Goal: Information Seeking & Learning: Learn about a topic

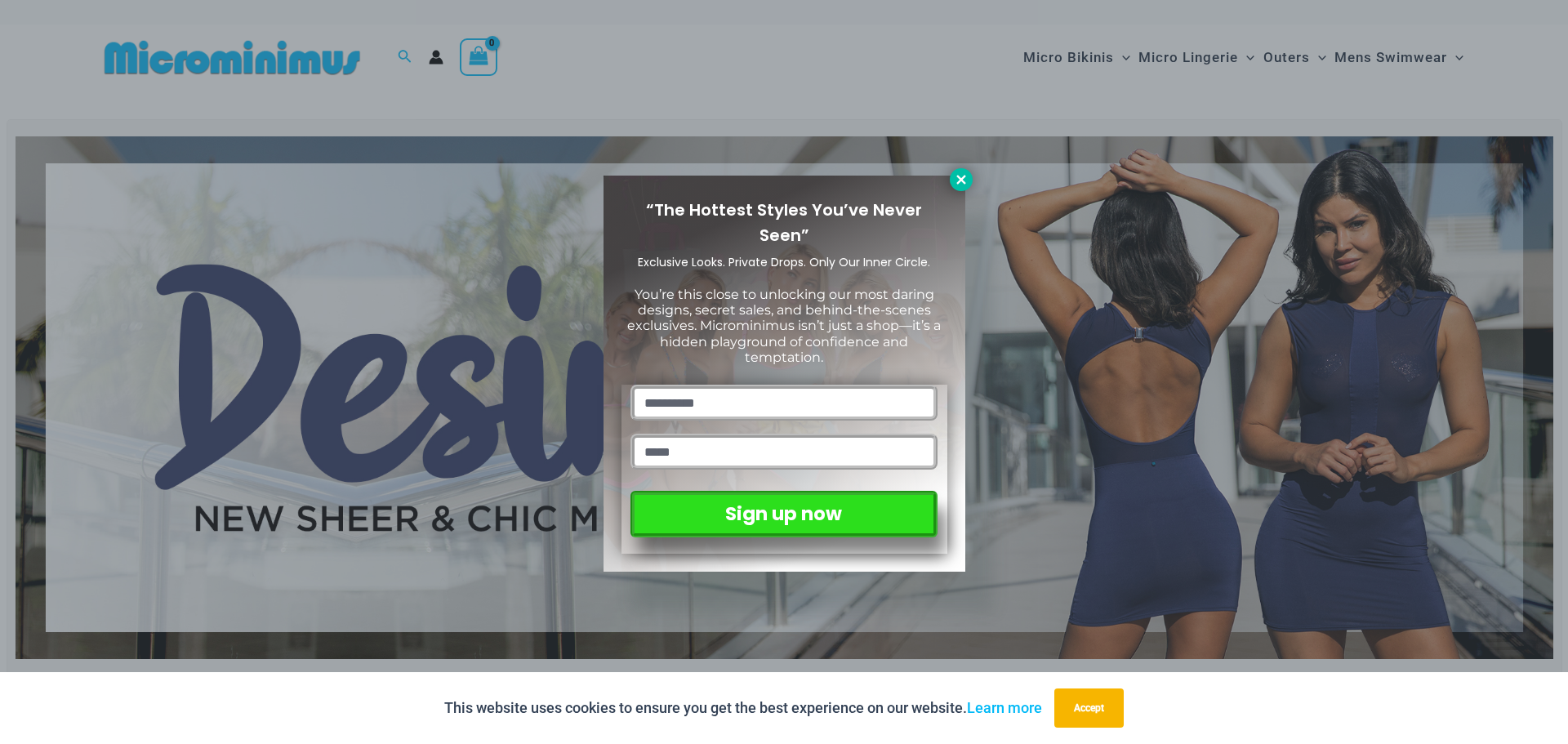
click at [962, 179] on icon at bounding box center [961, 179] width 9 height 9
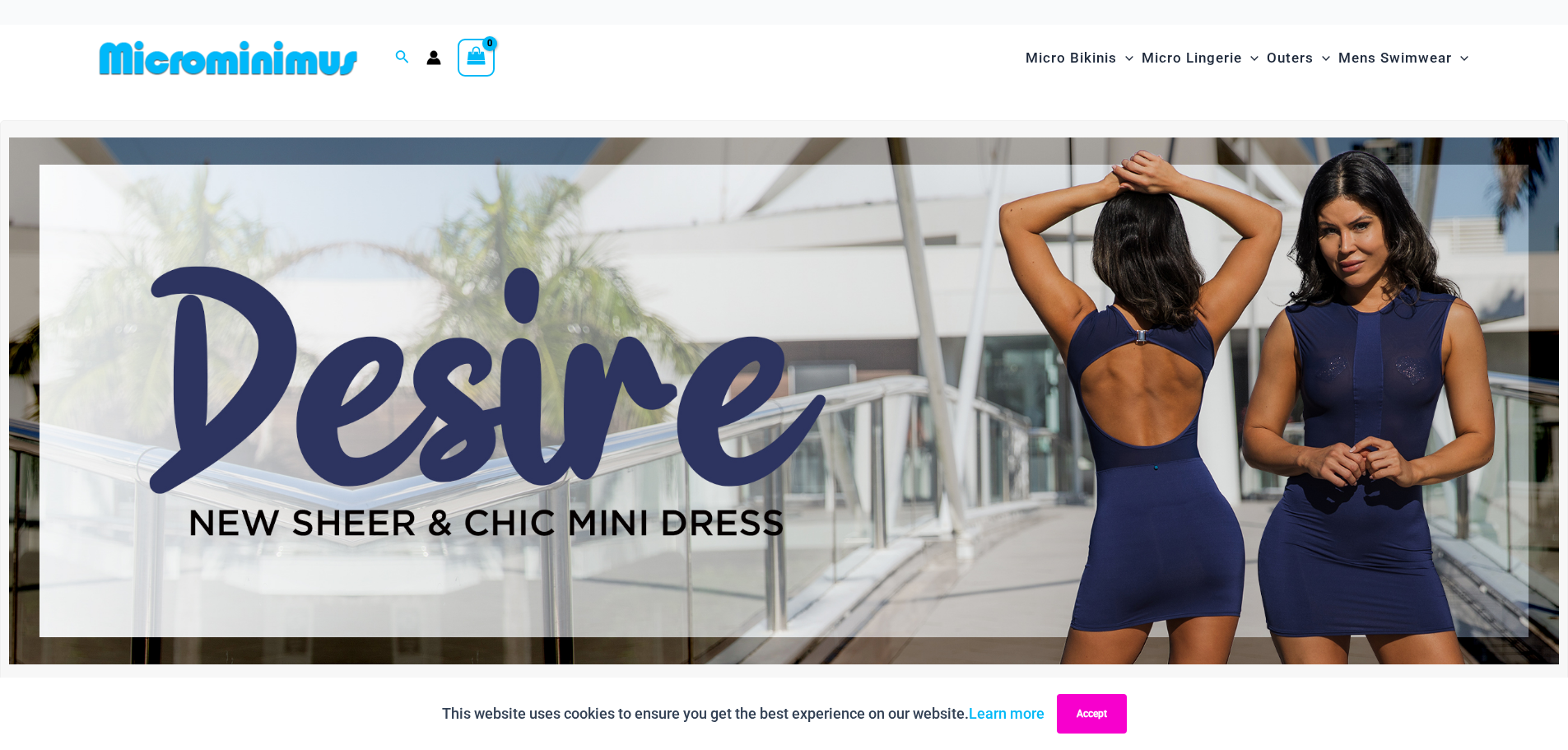
click at [1108, 711] on button "Accept" at bounding box center [1091, 713] width 70 height 40
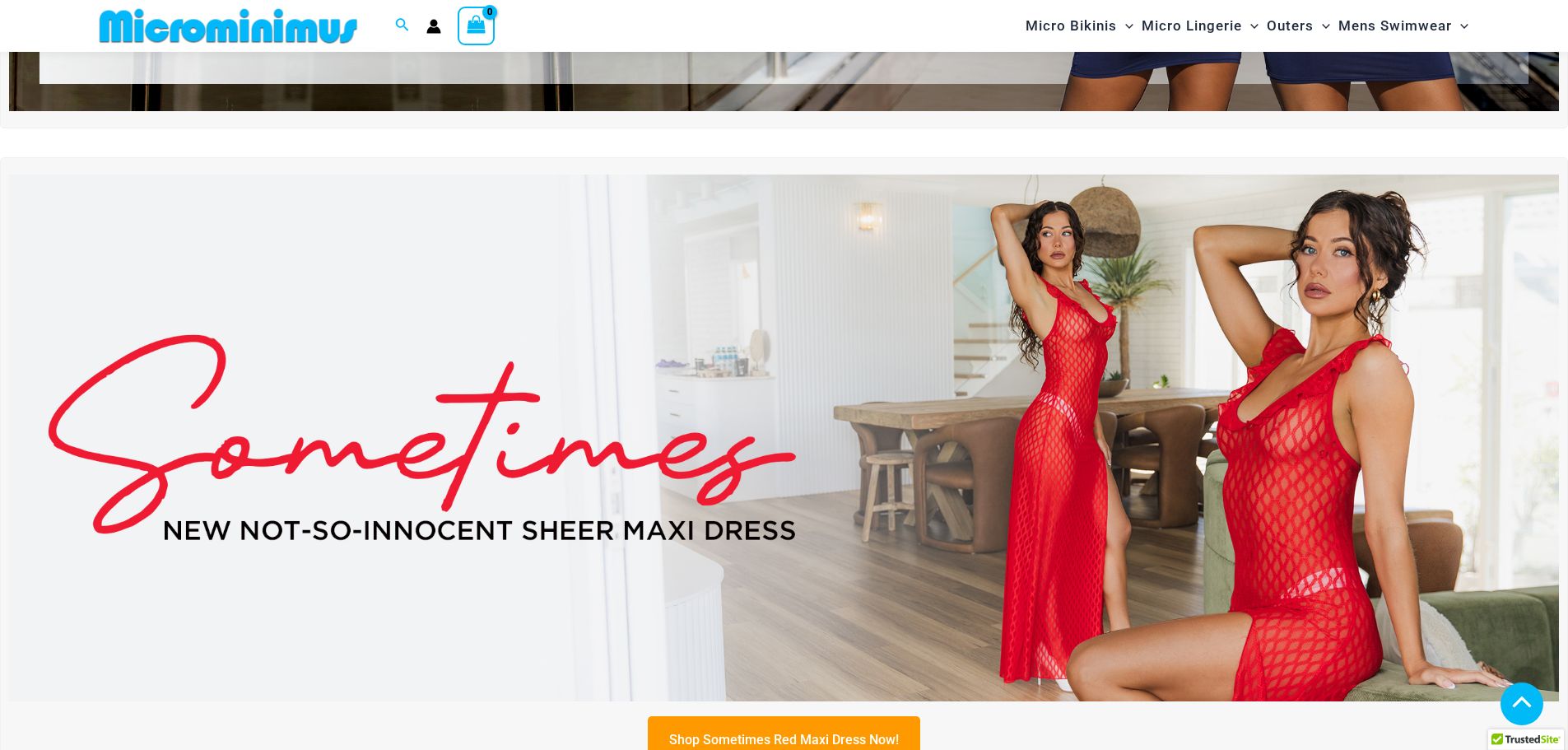
scroll to position [561, 0]
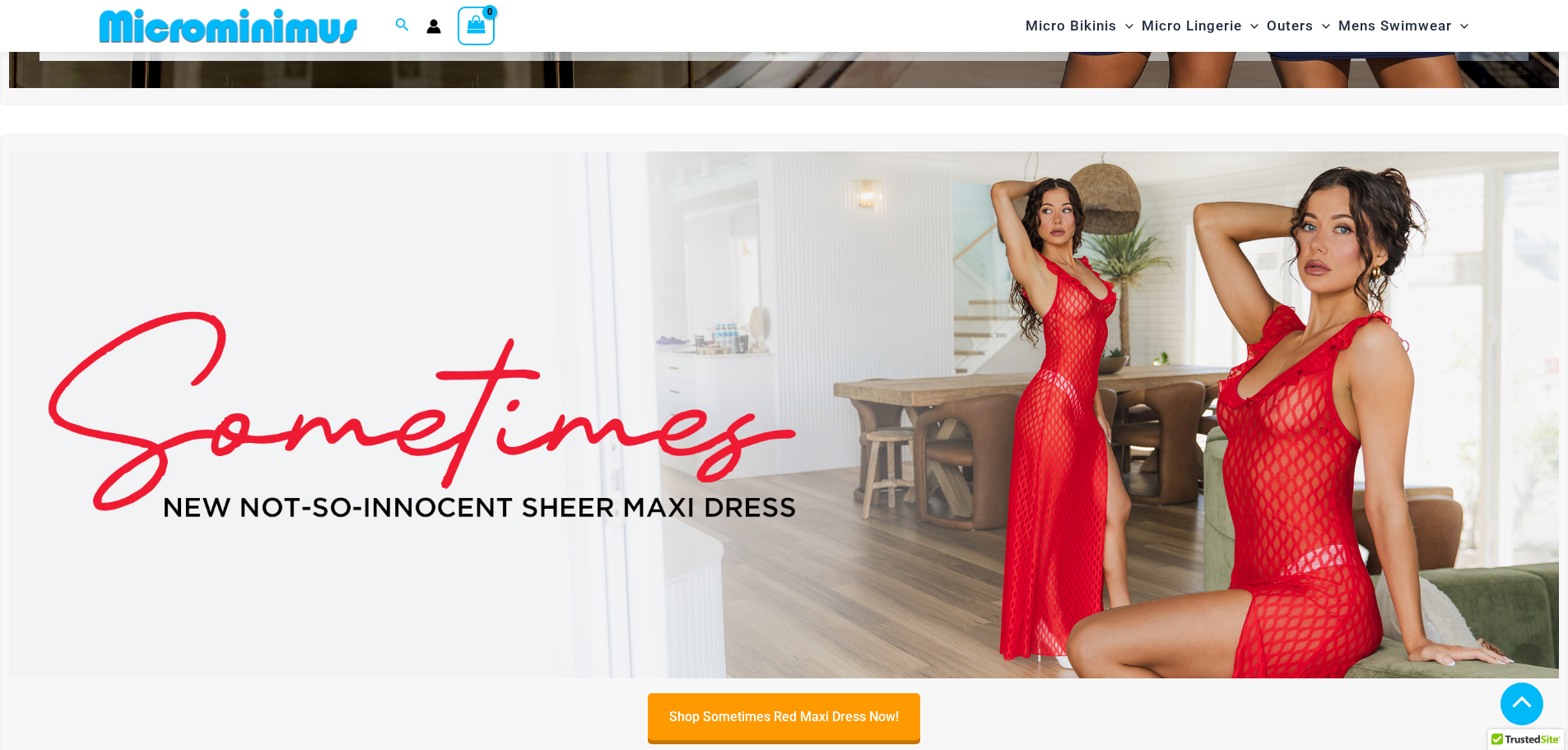
click at [1285, 471] on img at bounding box center [784, 415] width 1550 height 527
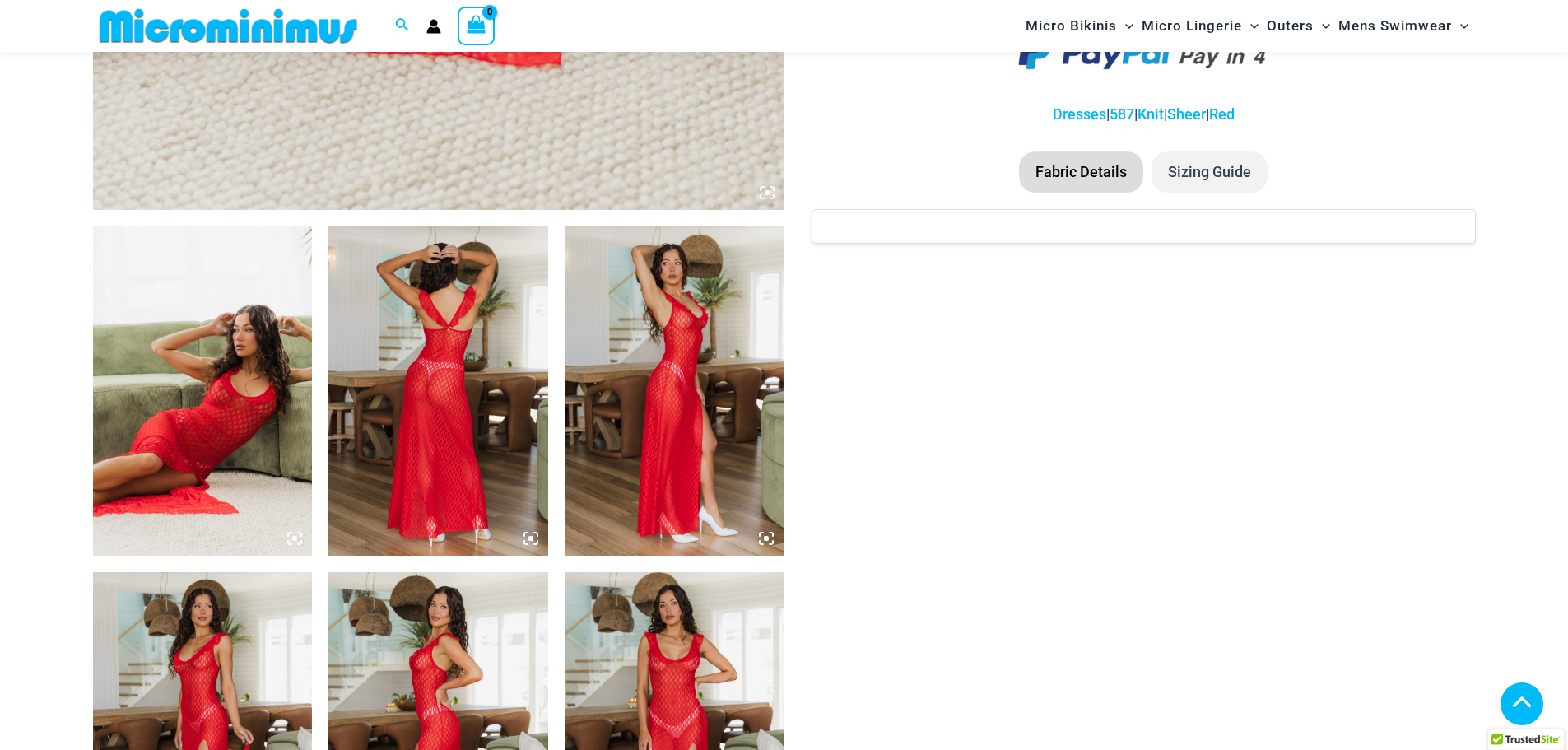
scroll to position [984, 0]
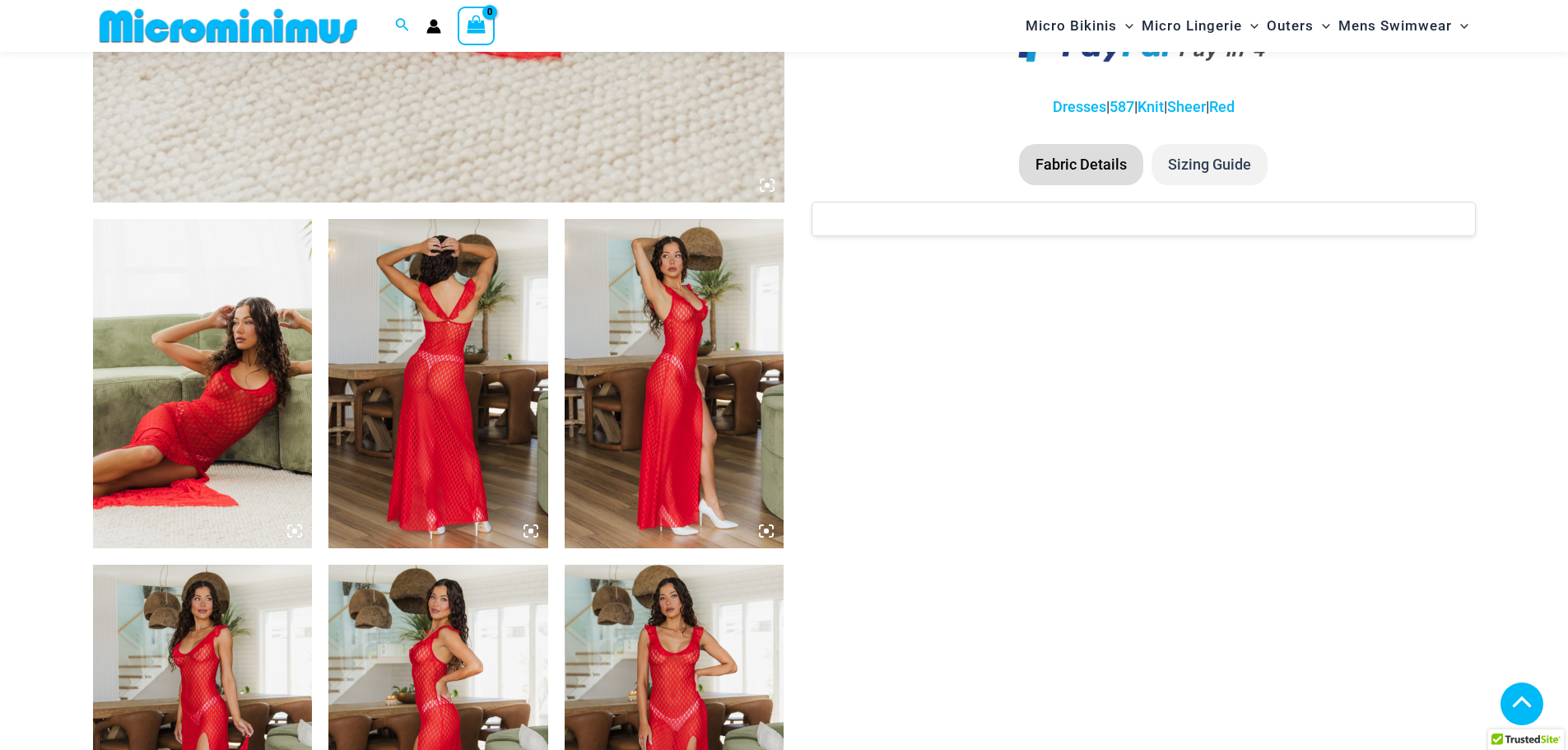
click at [262, 416] on img at bounding box center [203, 383] width 219 height 330
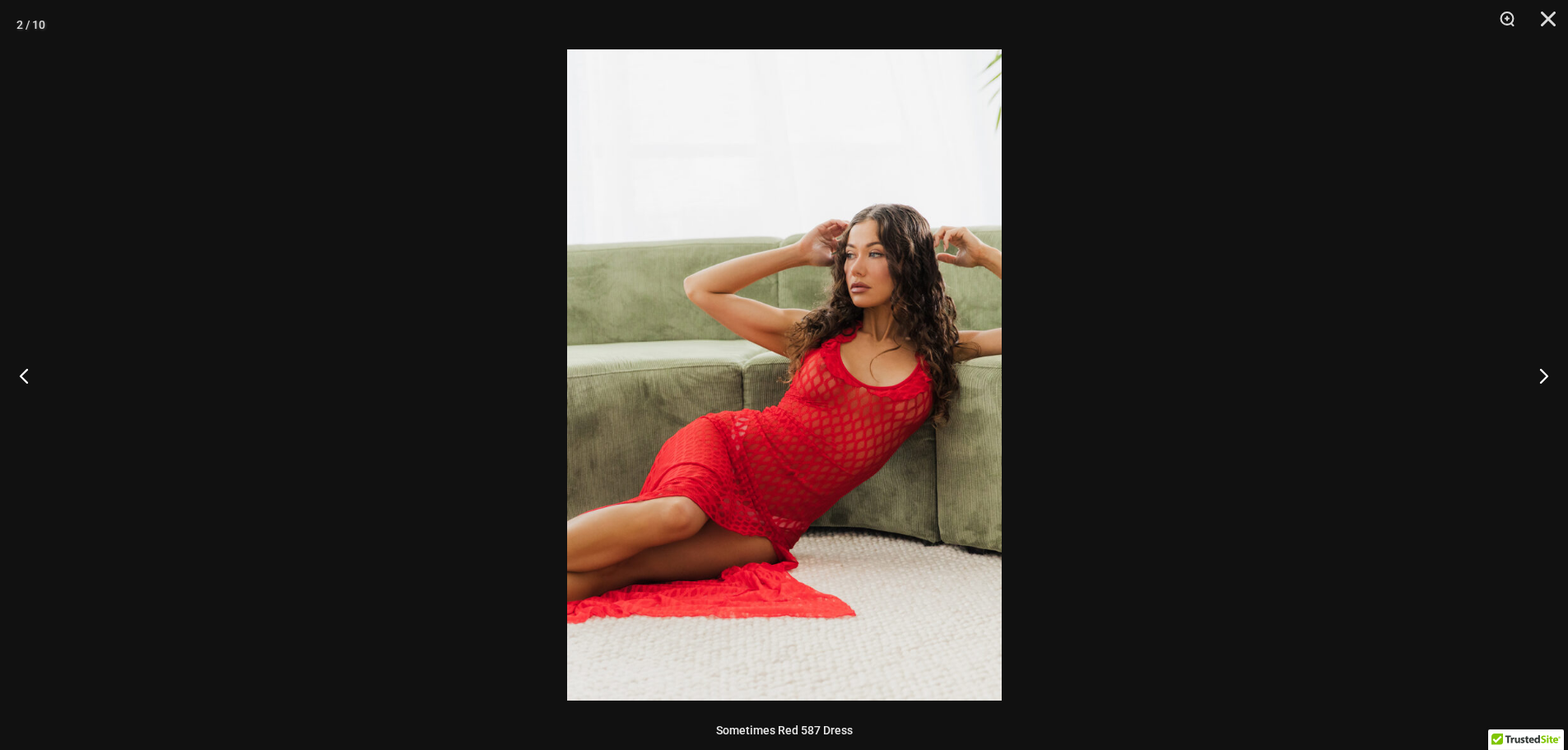
click at [1074, 456] on div at bounding box center [784, 375] width 1568 height 750
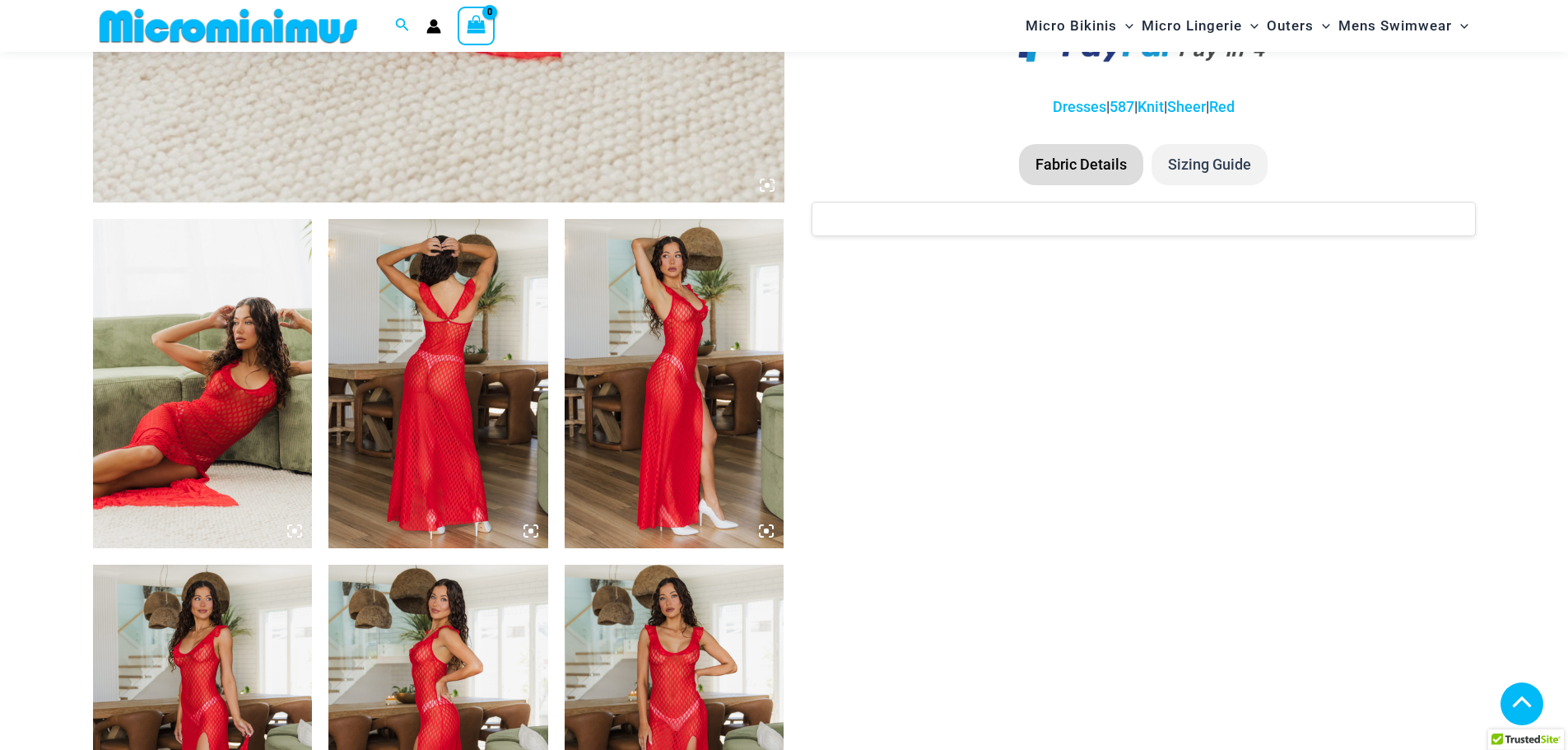
click at [701, 449] on img at bounding box center [674, 383] width 219 height 330
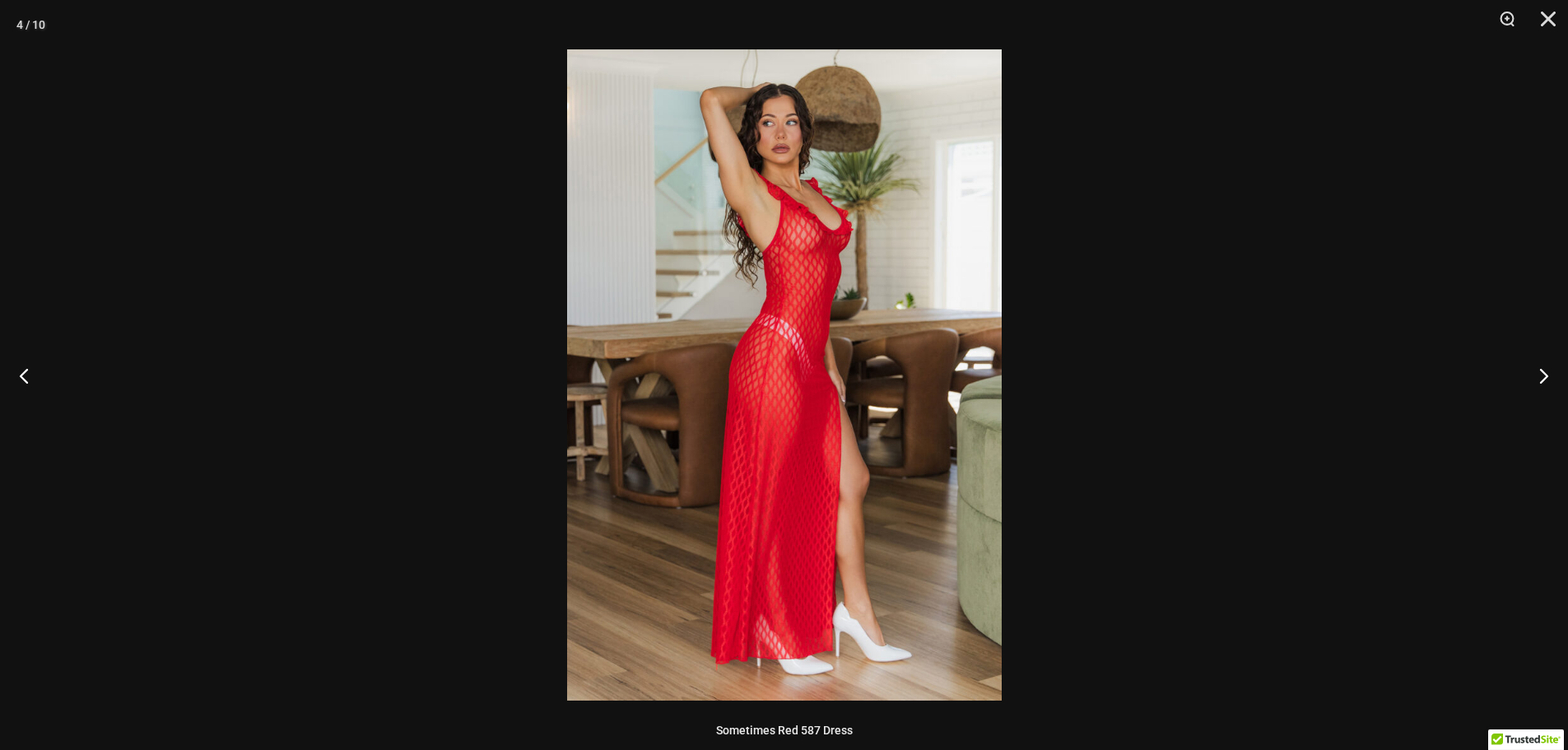
click at [1154, 345] on div at bounding box center [784, 375] width 1568 height 750
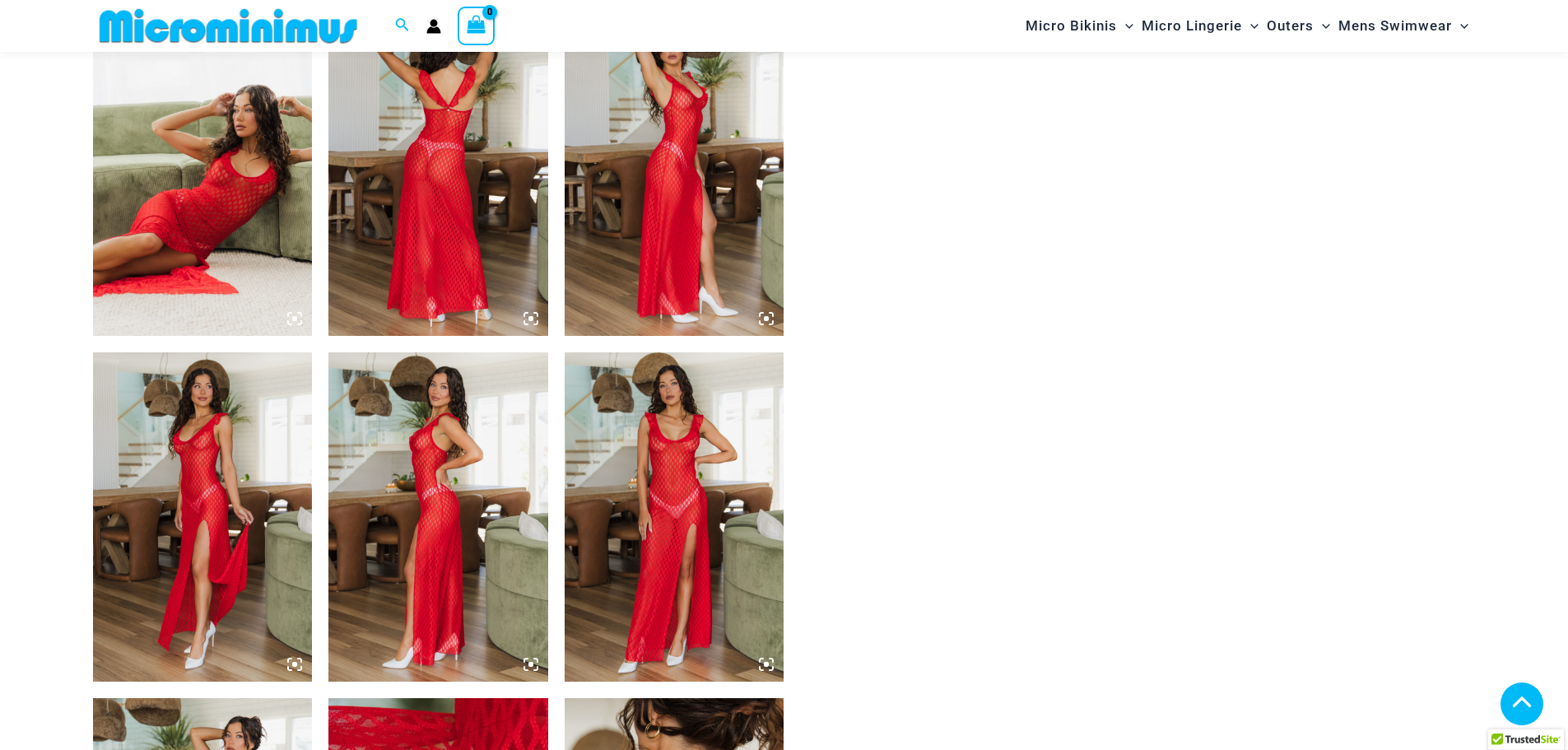
scroll to position [1314, 0]
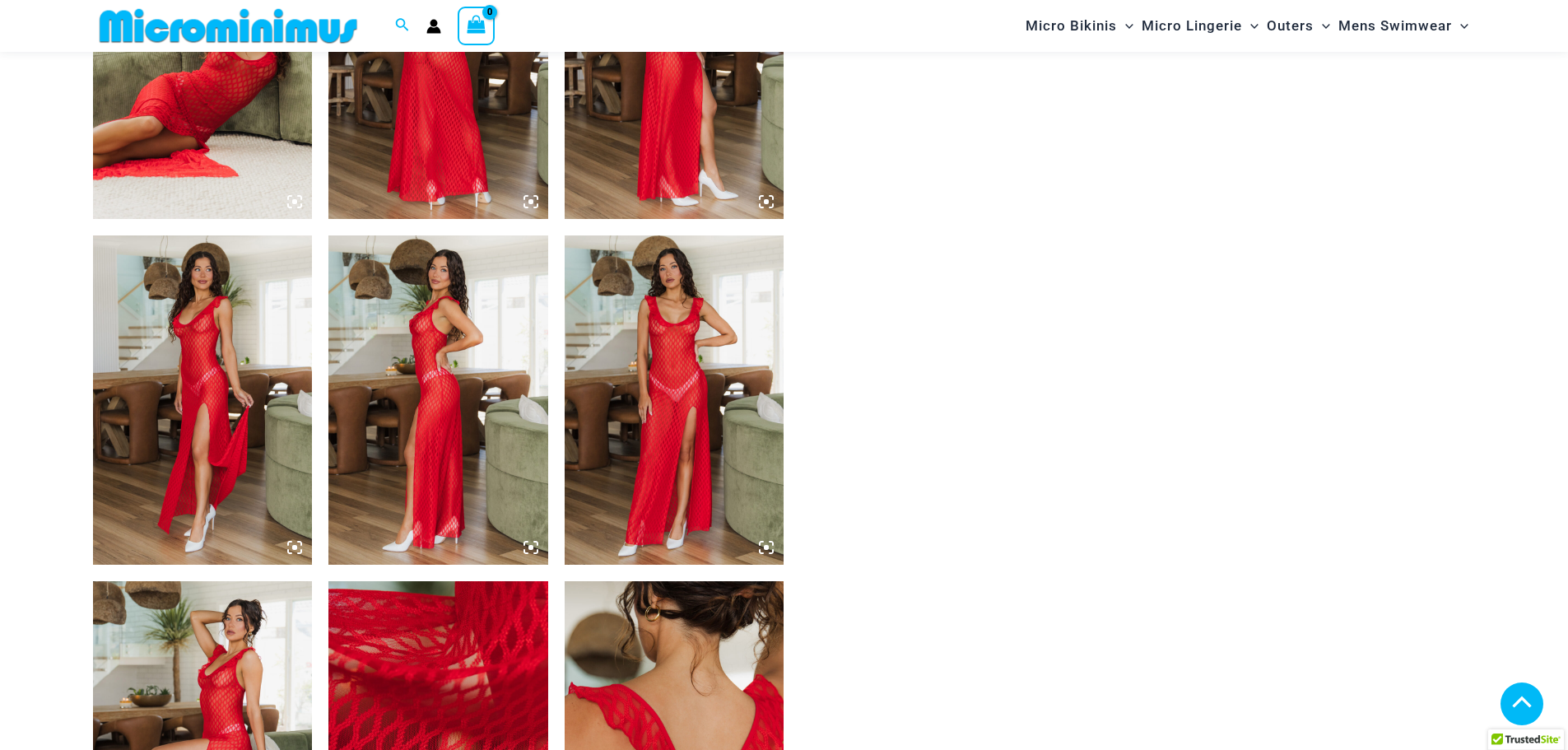
click at [717, 479] on img at bounding box center [674, 400] width 219 height 330
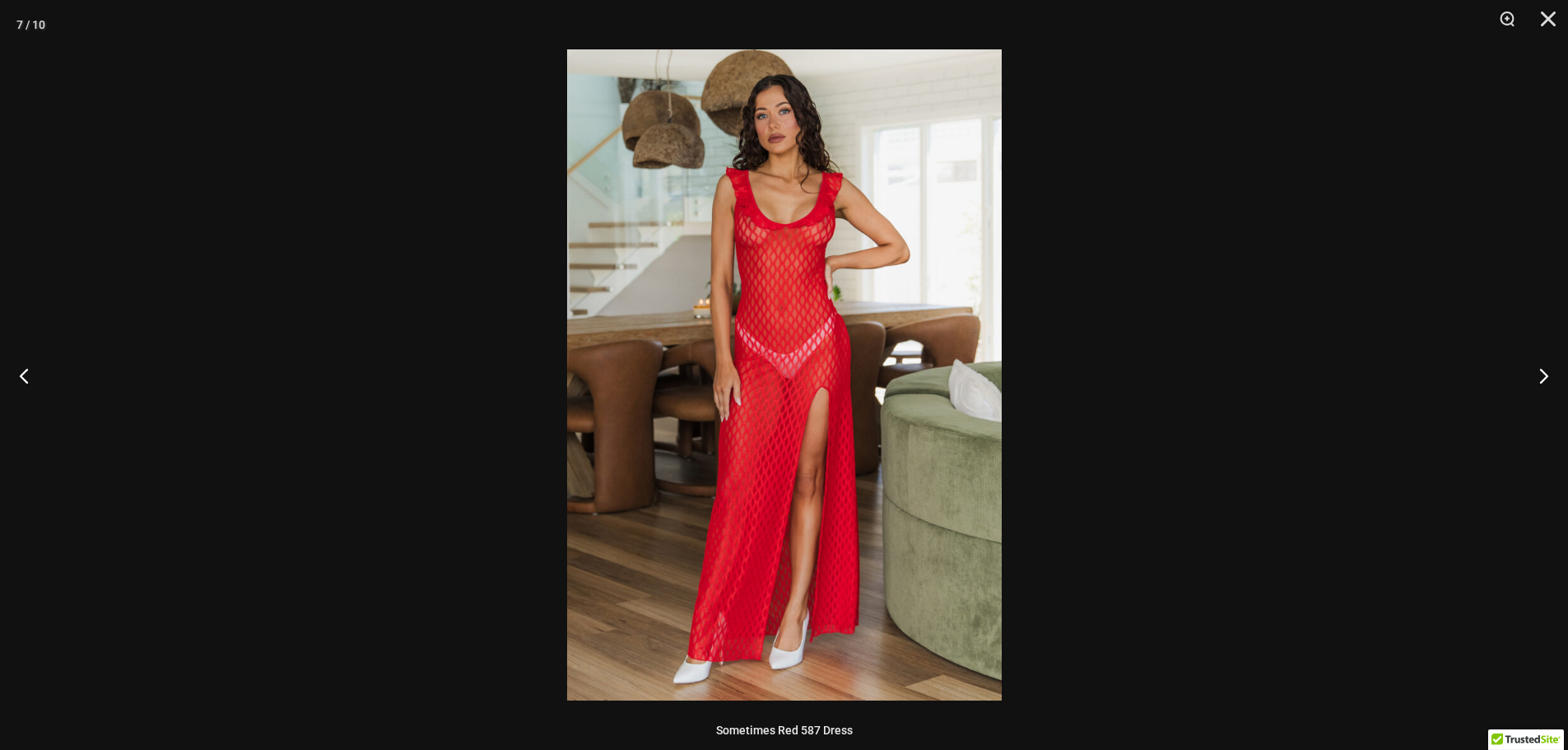
click at [854, 262] on img at bounding box center [784, 375] width 435 height 651
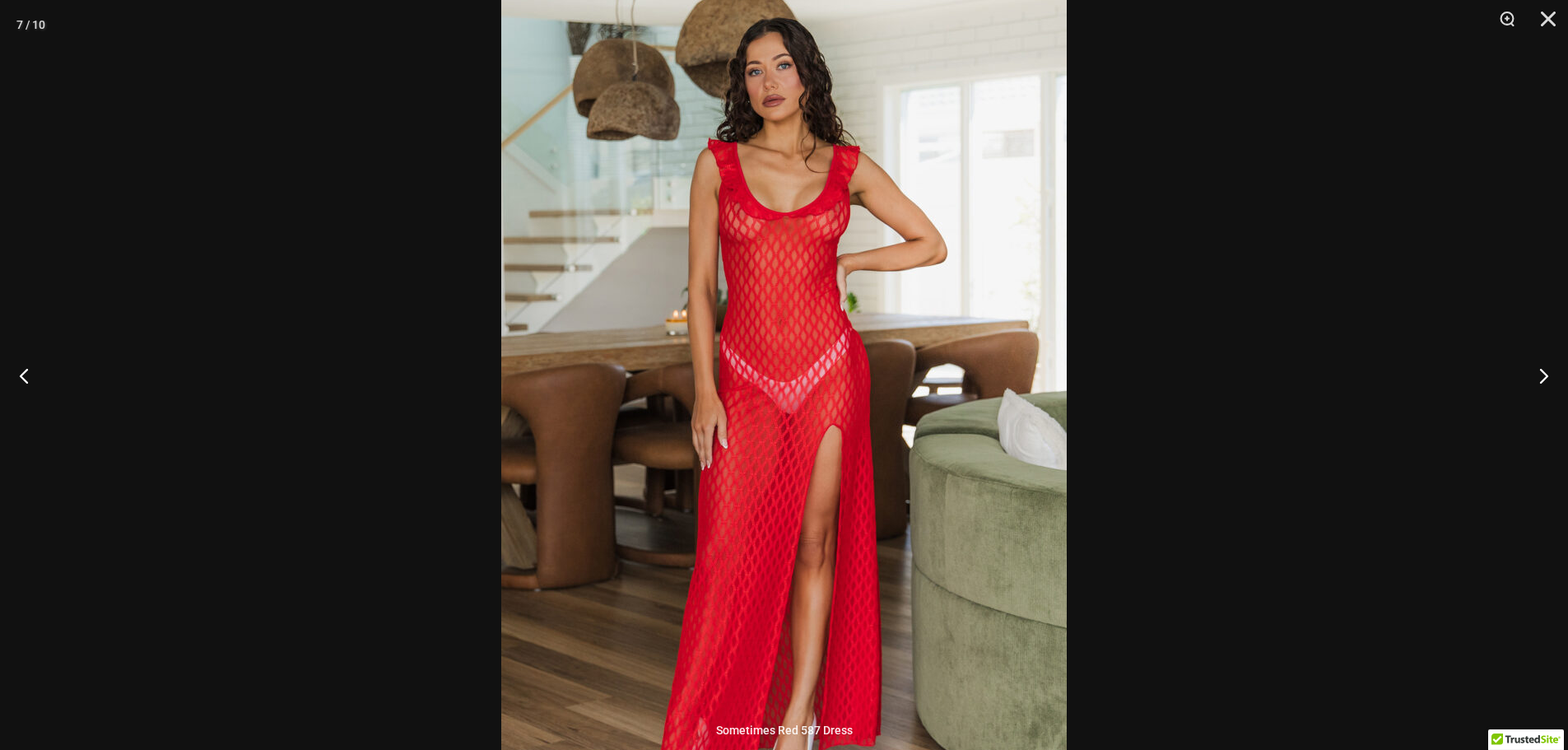
click at [888, 265] on img at bounding box center [784, 409] width 566 height 848
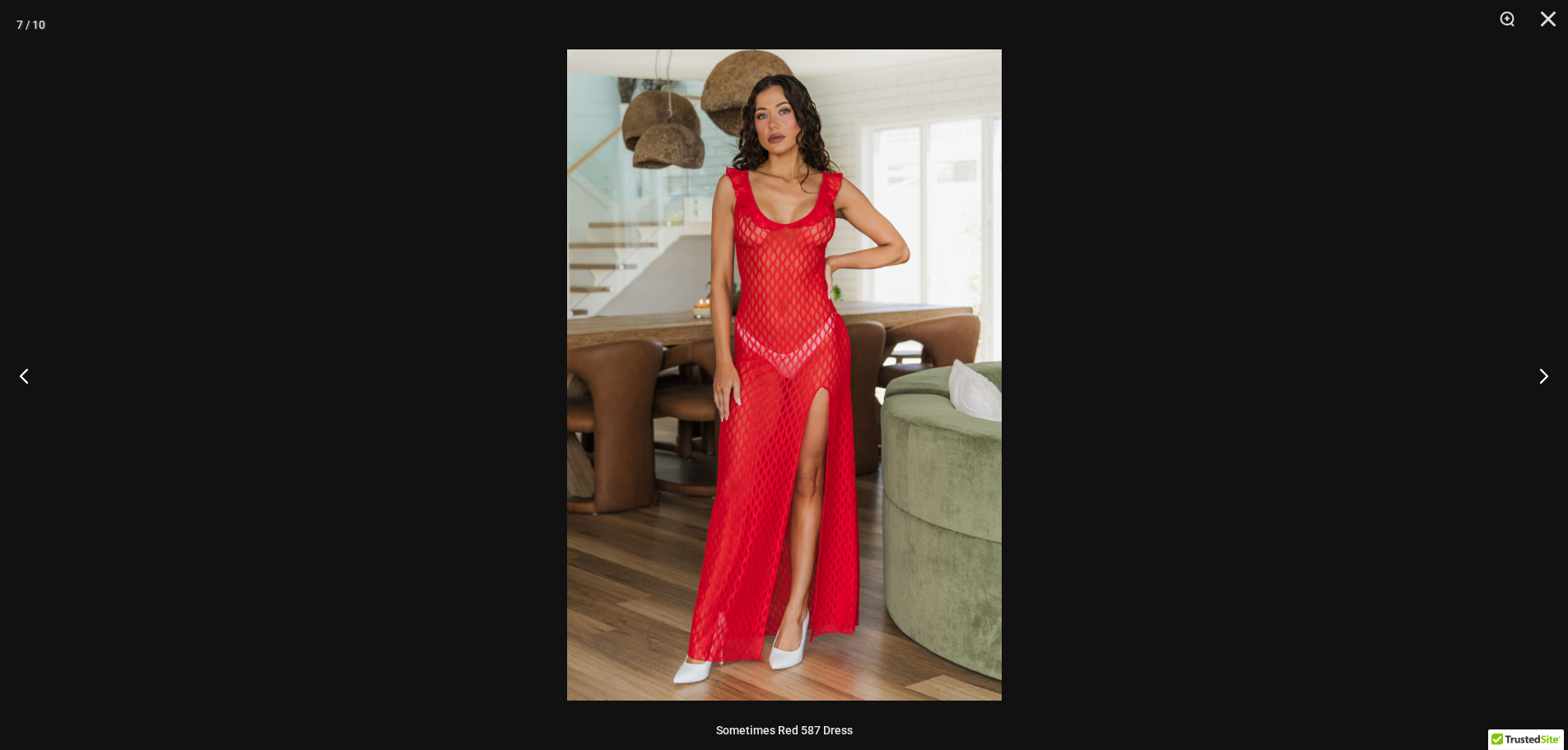
click at [1148, 312] on div at bounding box center [784, 375] width 1568 height 750
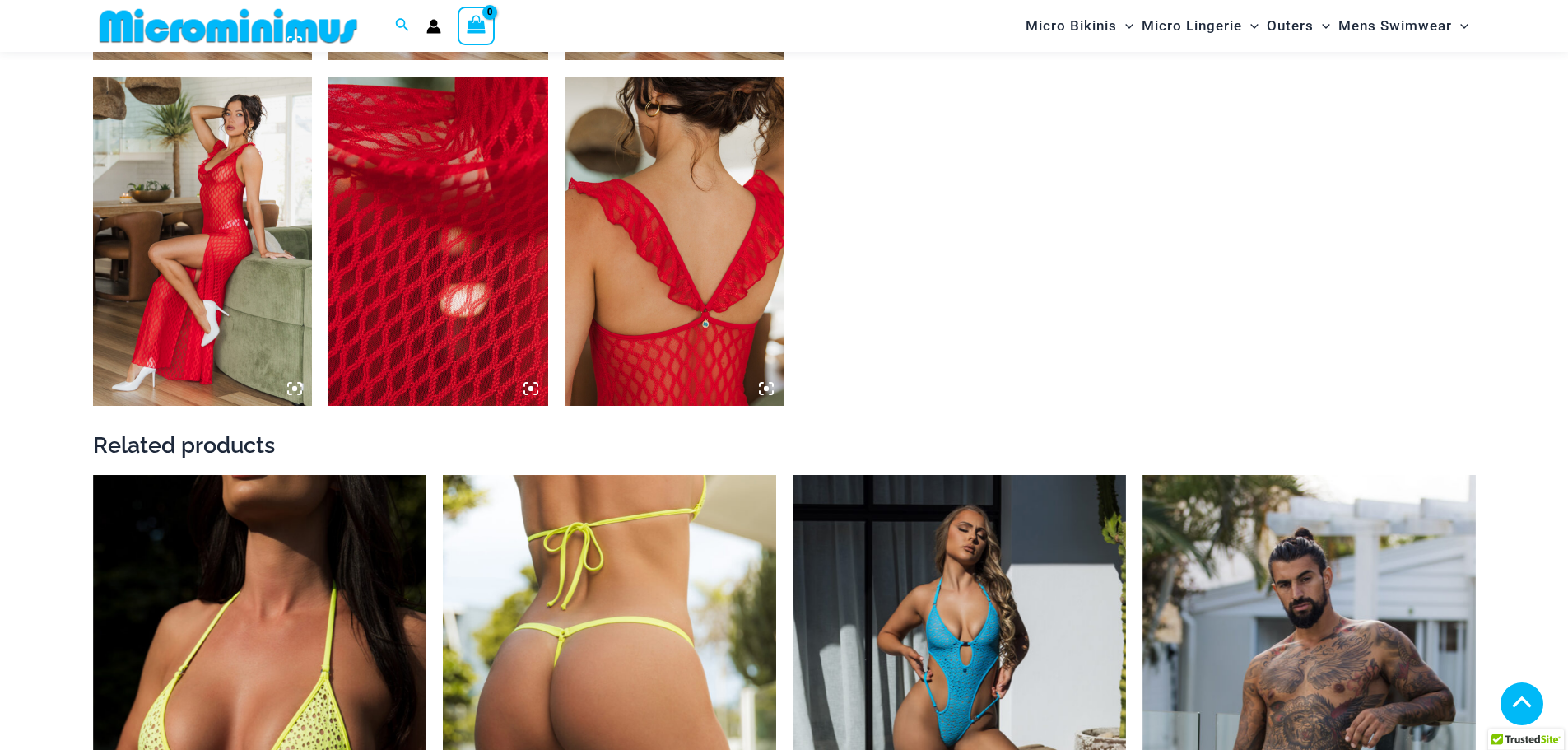
scroll to position [1561, 0]
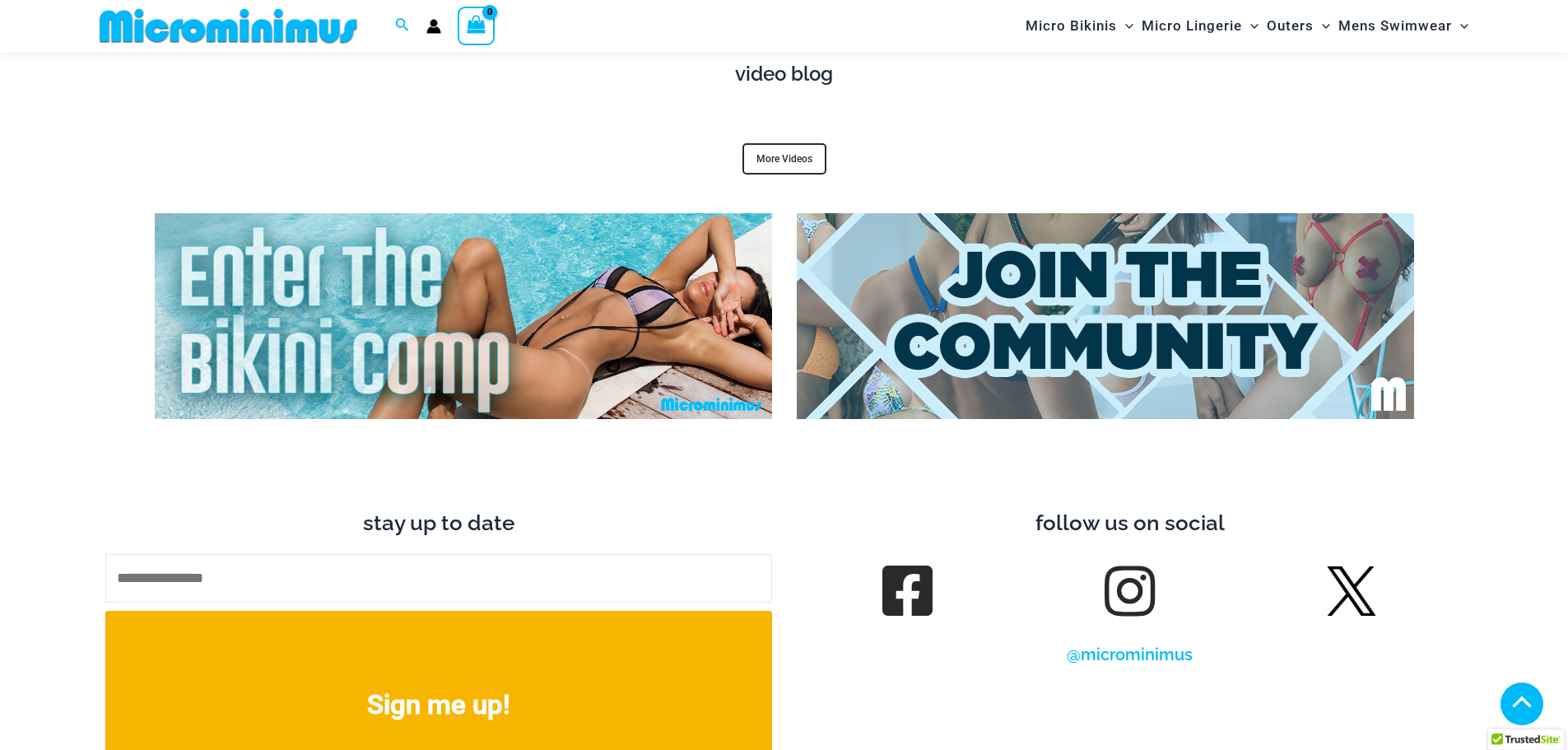
scroll to position [6405, 0]
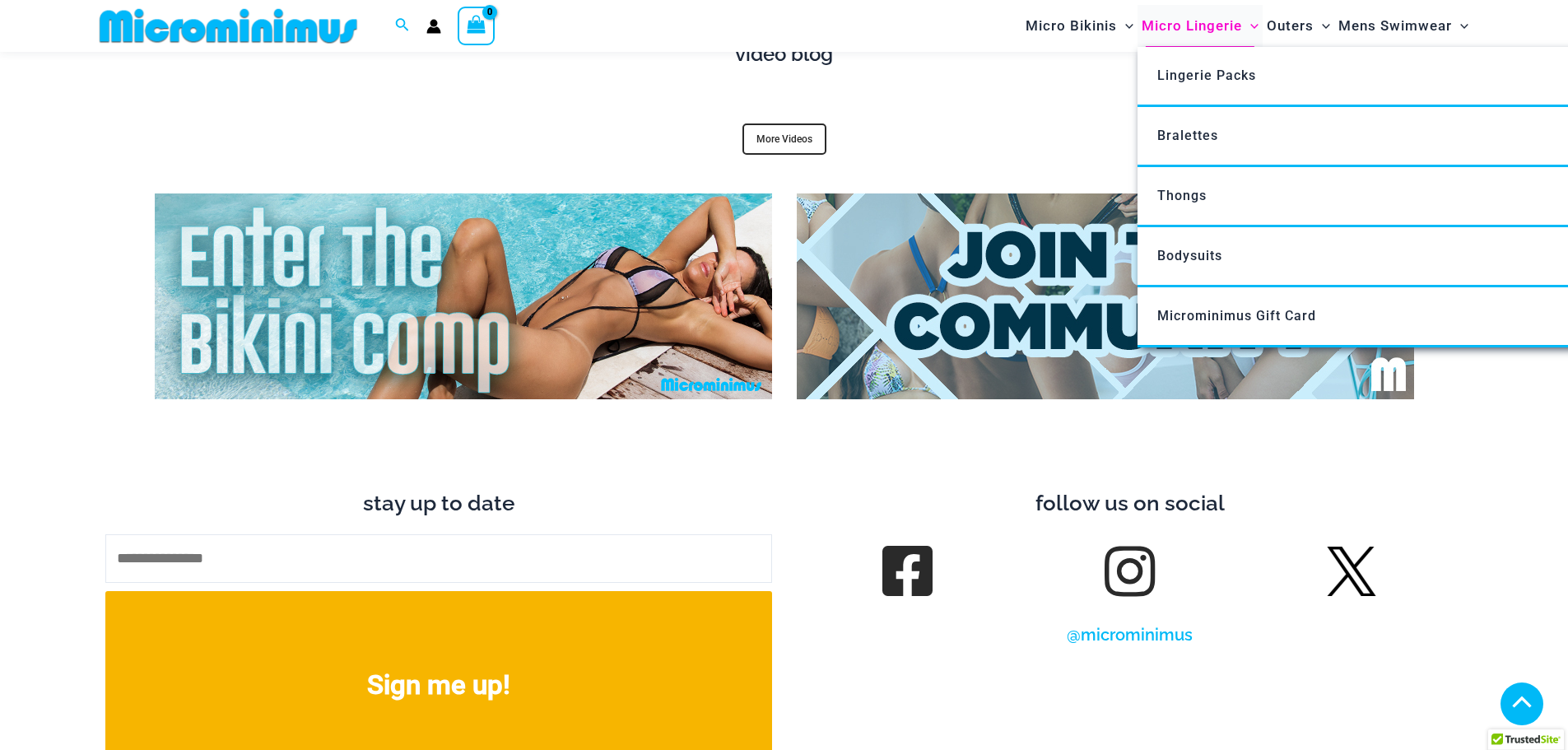
click at [1174, 31] on span "Micro Lingerie" at bounding box center [1192, 26] width 100 height 42
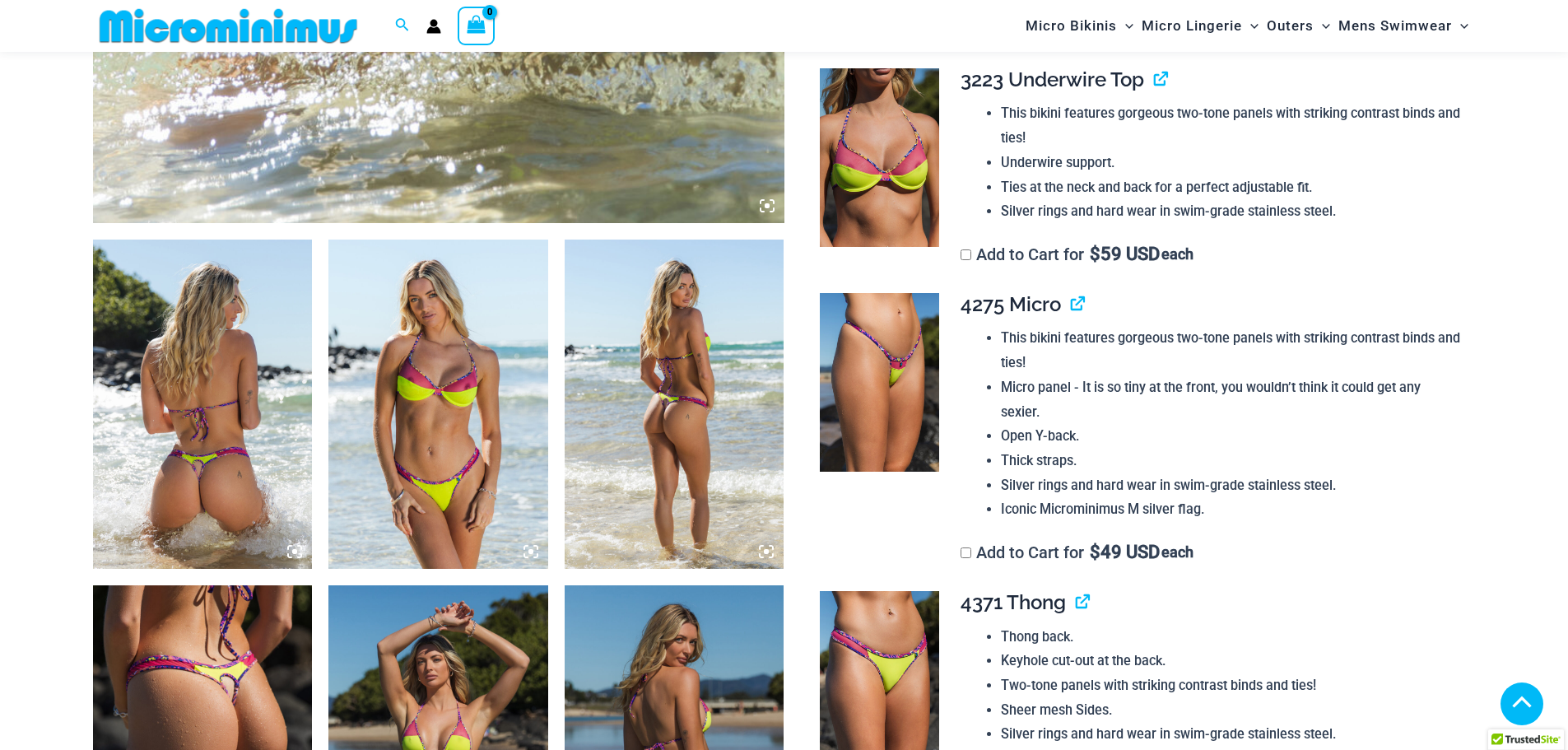
scroll to position [975, 0]
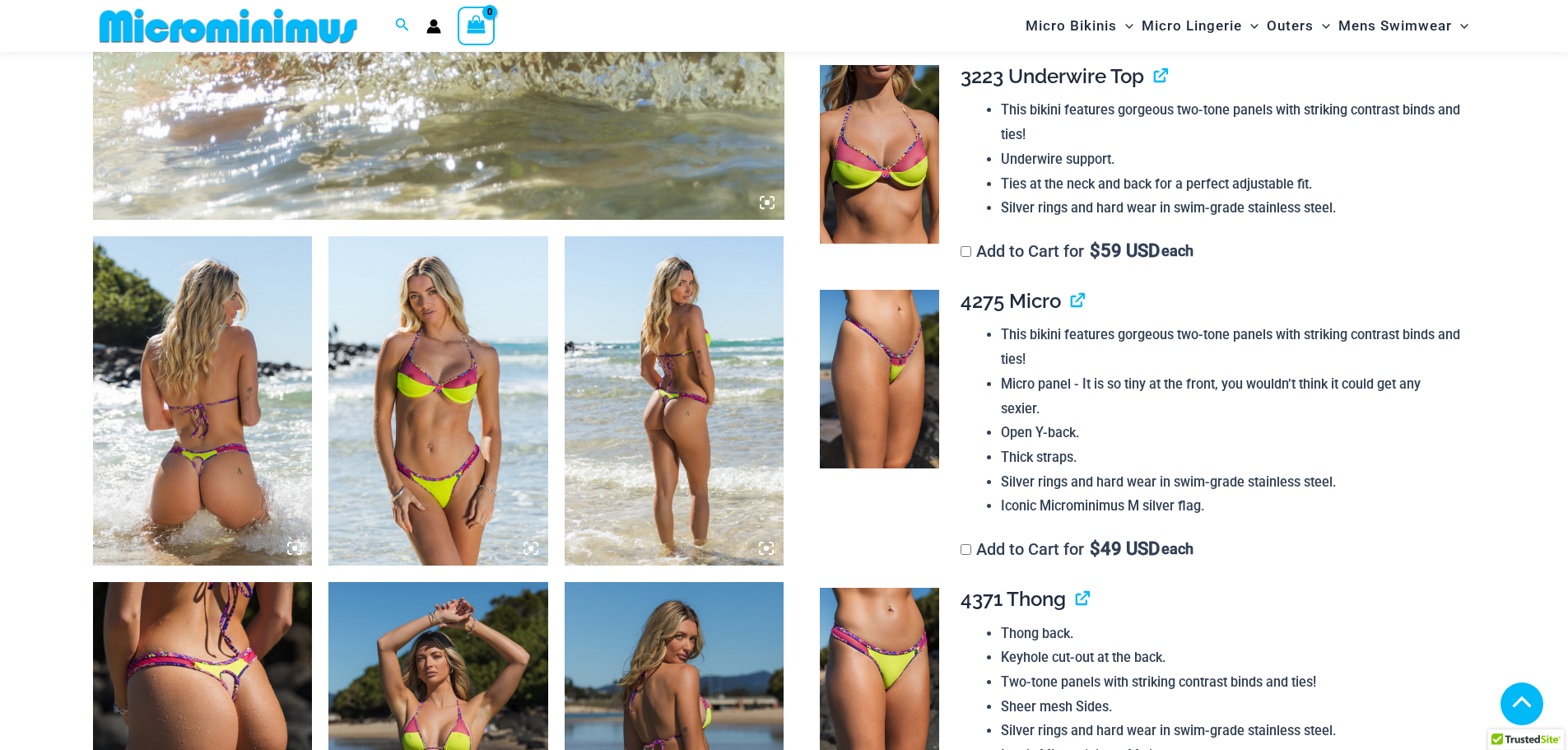
click at [483, 460] on img at bounding box center [438, 401] width 219 height 330
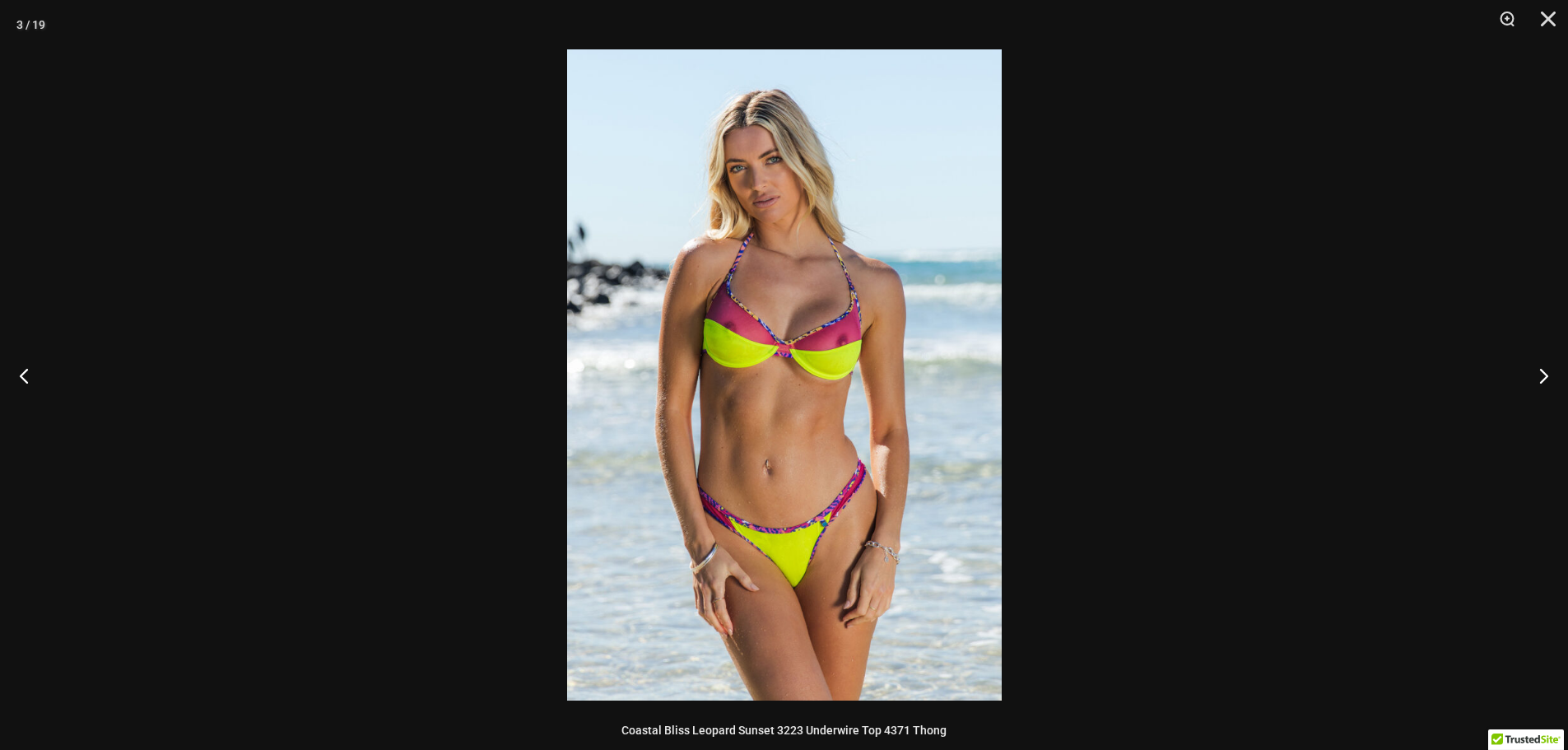
click at [812, 374] on img at bounding box center [784, 375] width 435 height 651
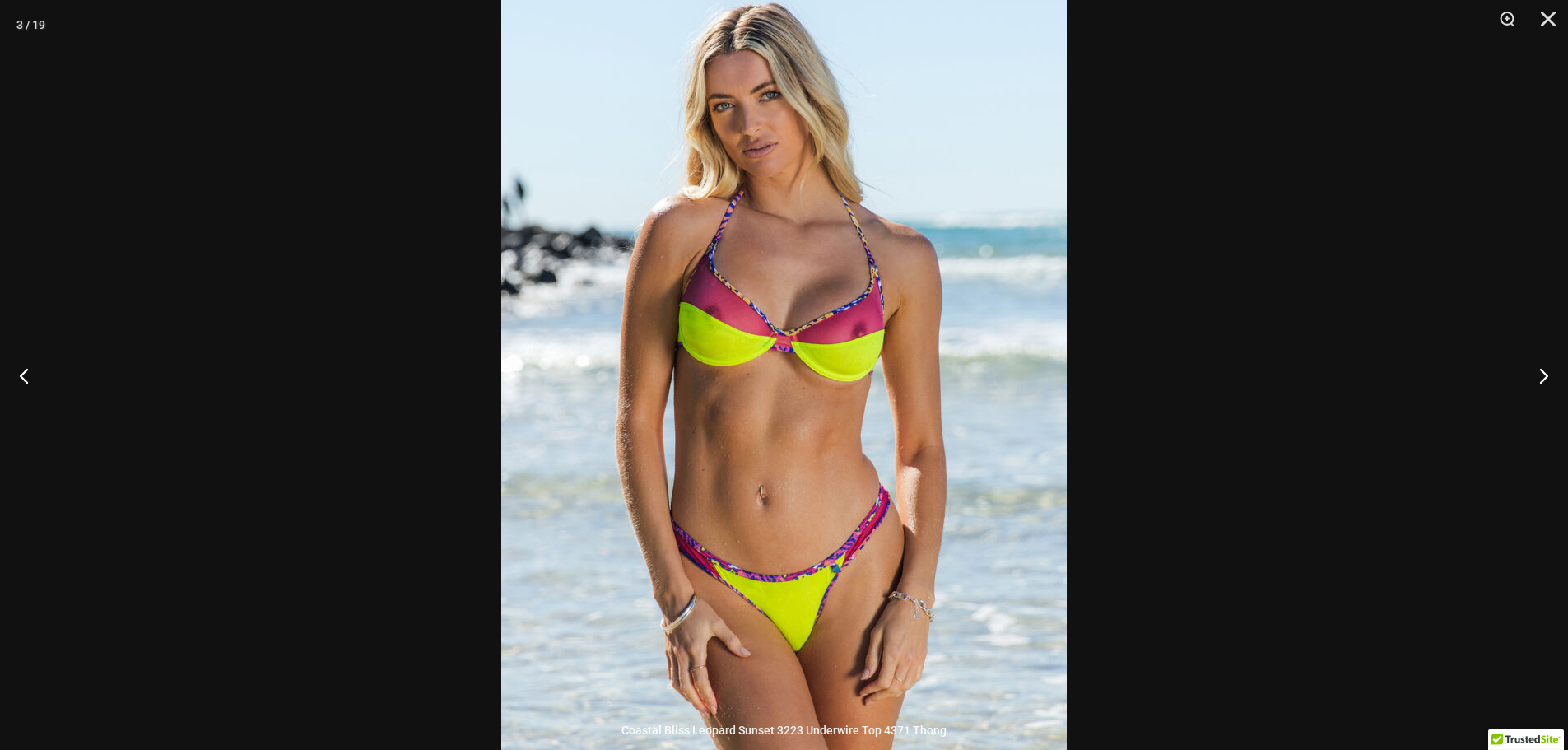
click at [1181, 370] on div at bounding box center [784, 375] width 1568 height 750
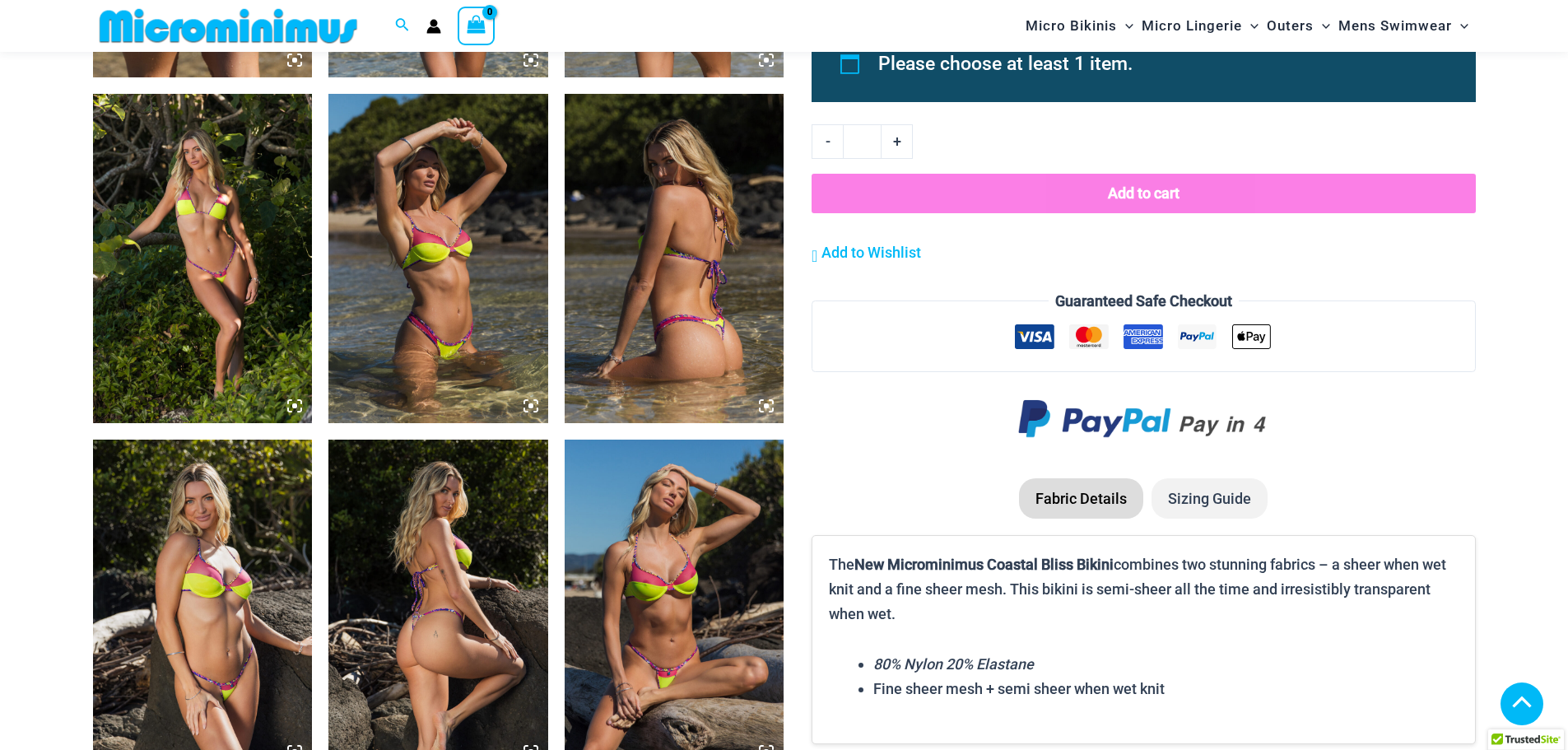
scroll to position [2045, 0]
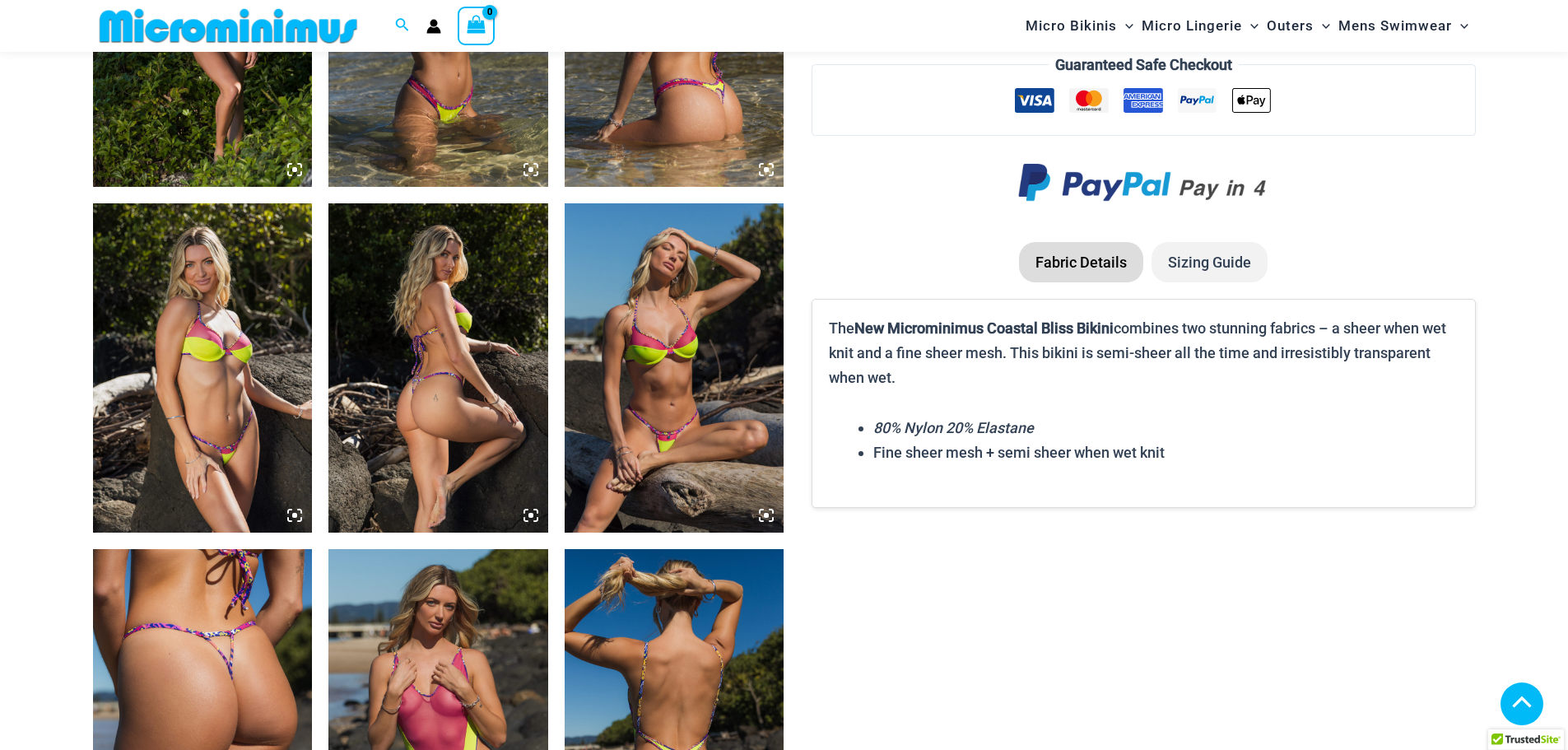
click at [699, 432] on img at bounding box center [674, 368] width 219 height 330
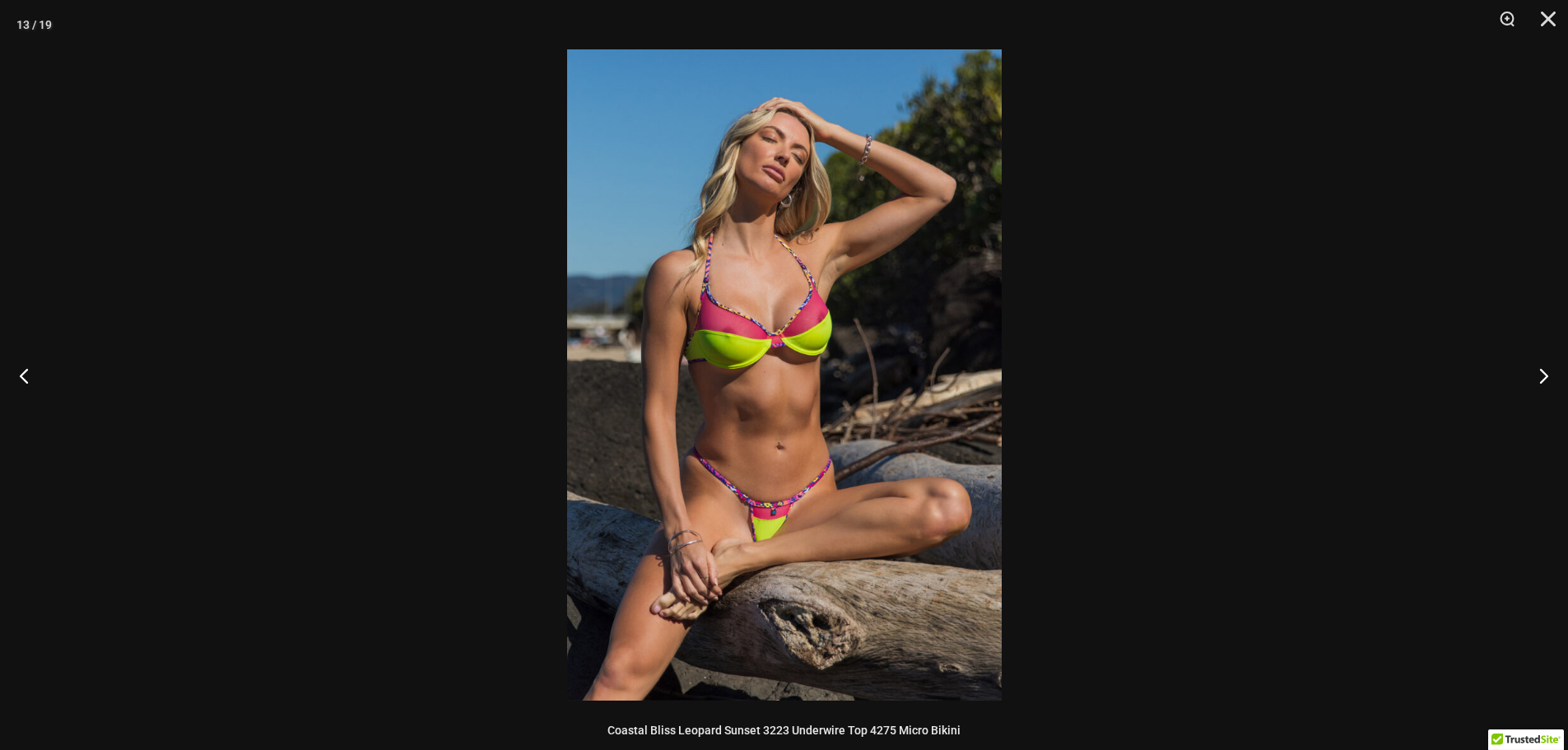
click at [862, 414] on img at bounding box center [784, 375] width 435 height 651
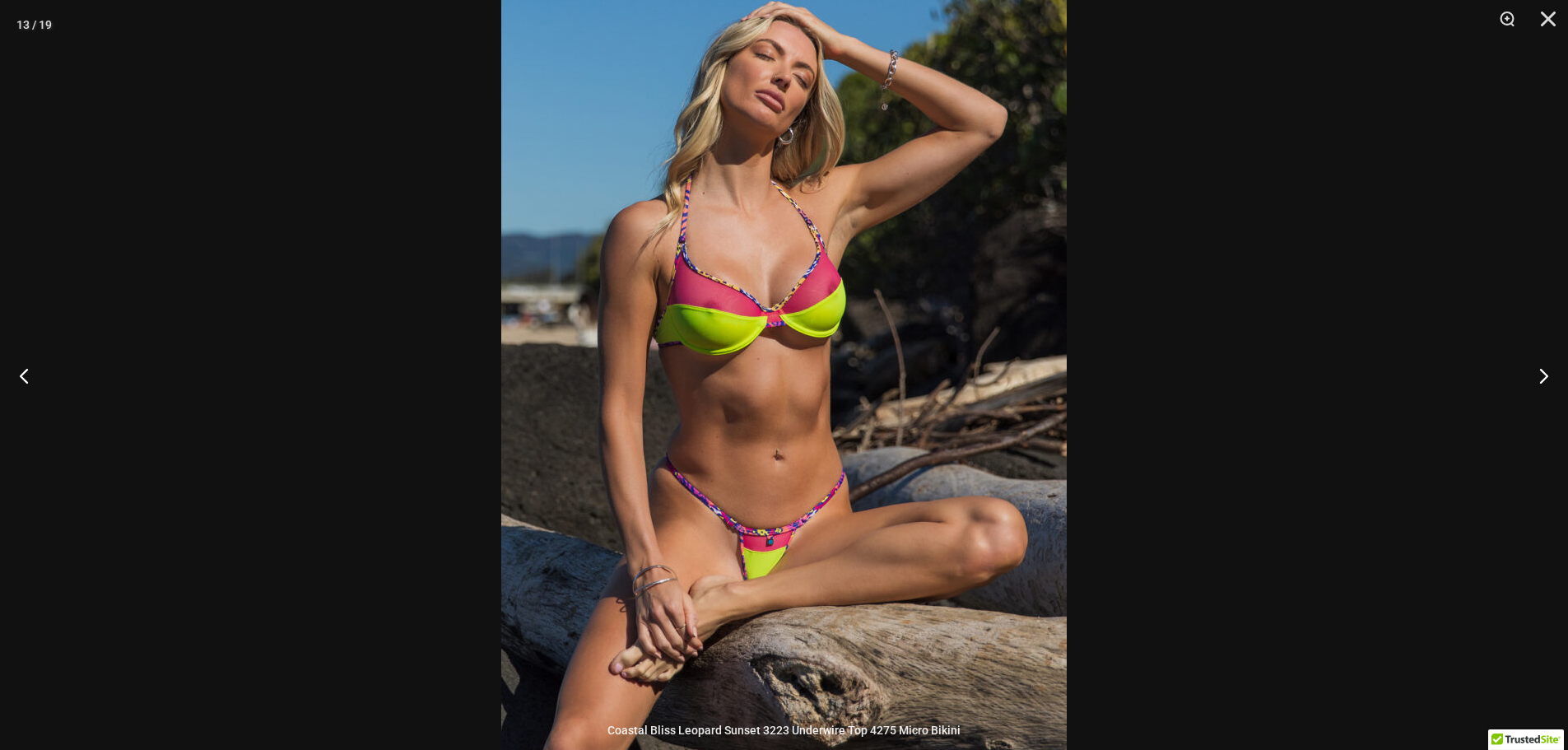
click at [1265, 478] on div at bounding box center [784, 375] width 1568 height 750
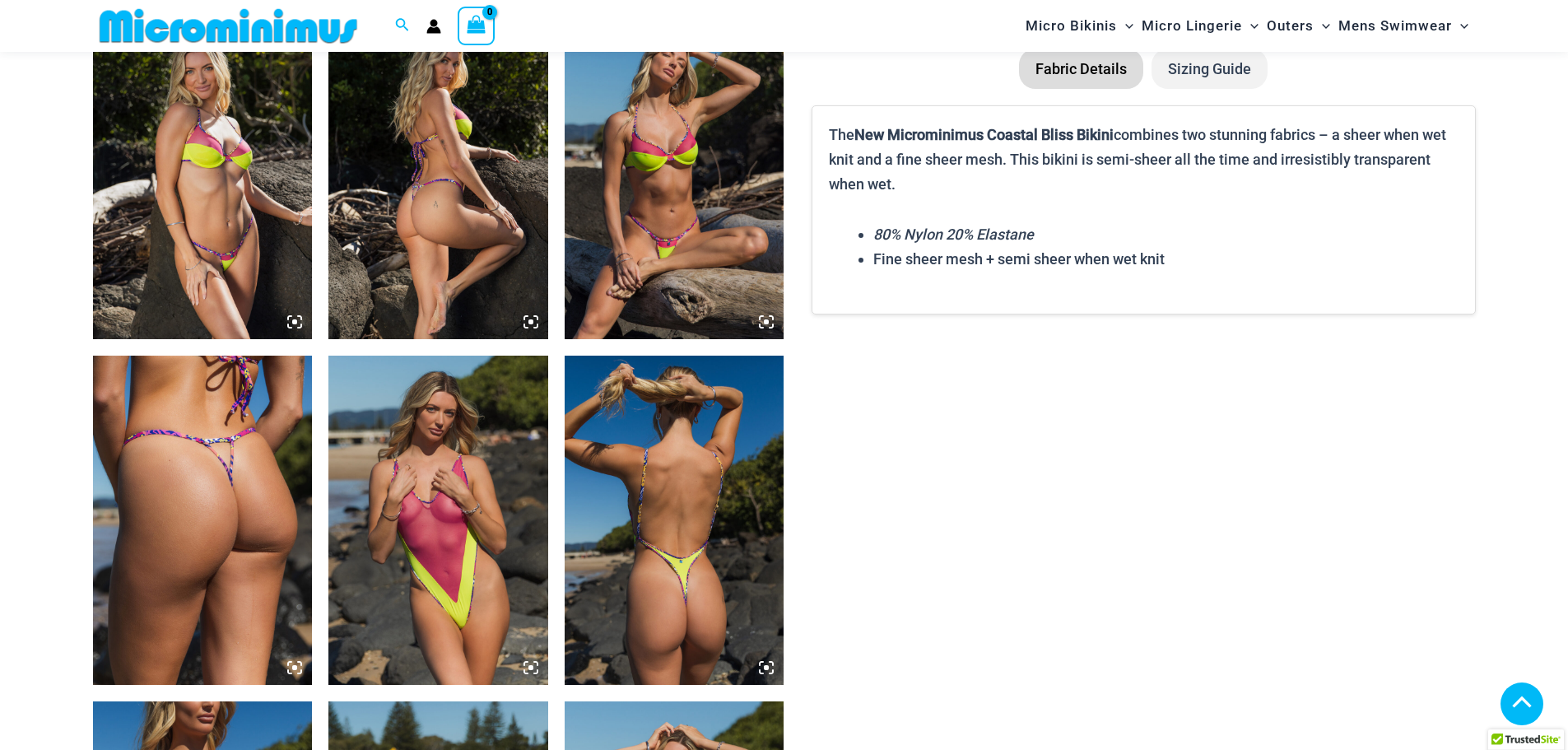
scroll to position [2456, 0]
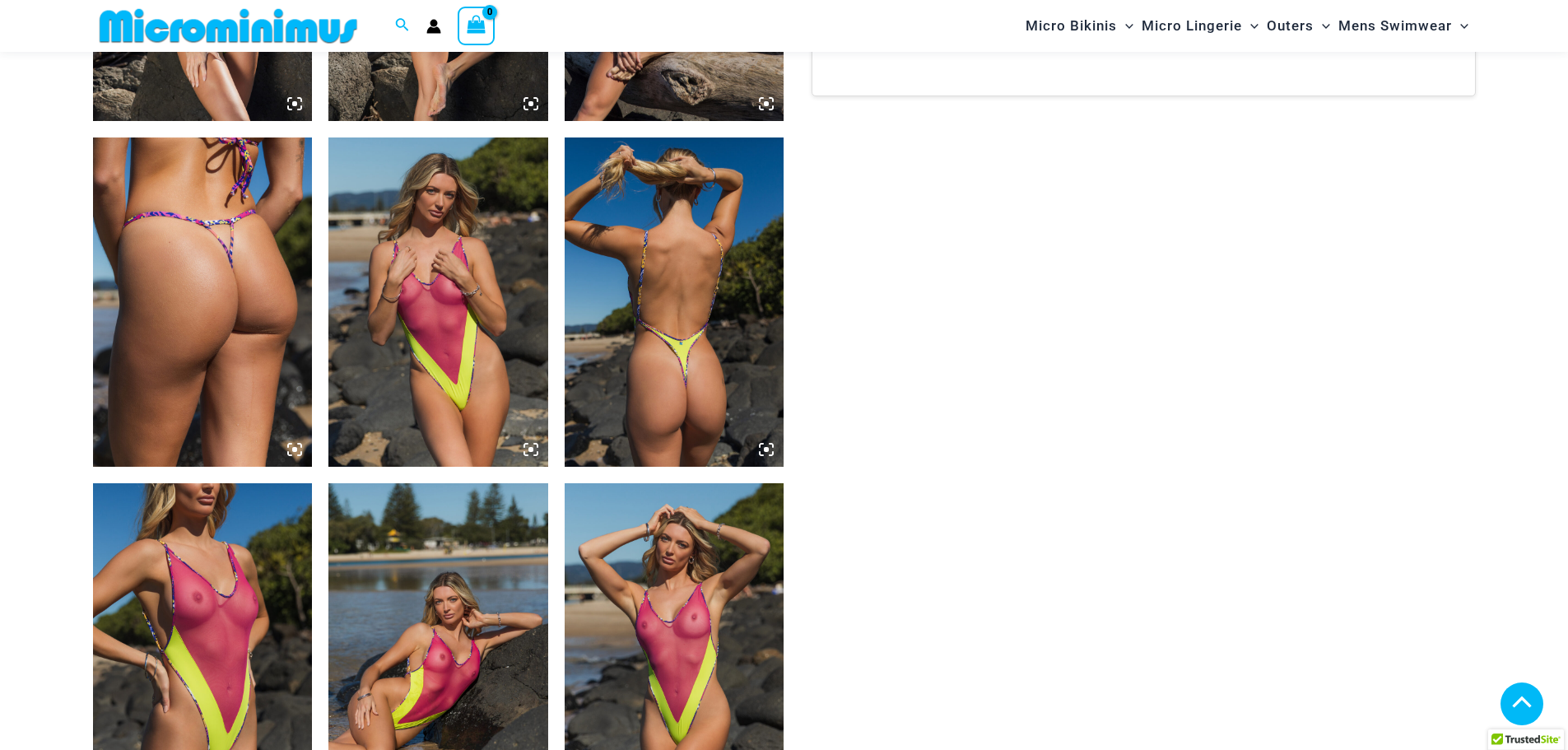
click at [506, 366] on img at bounding box center [438, 302] width 219 height 330
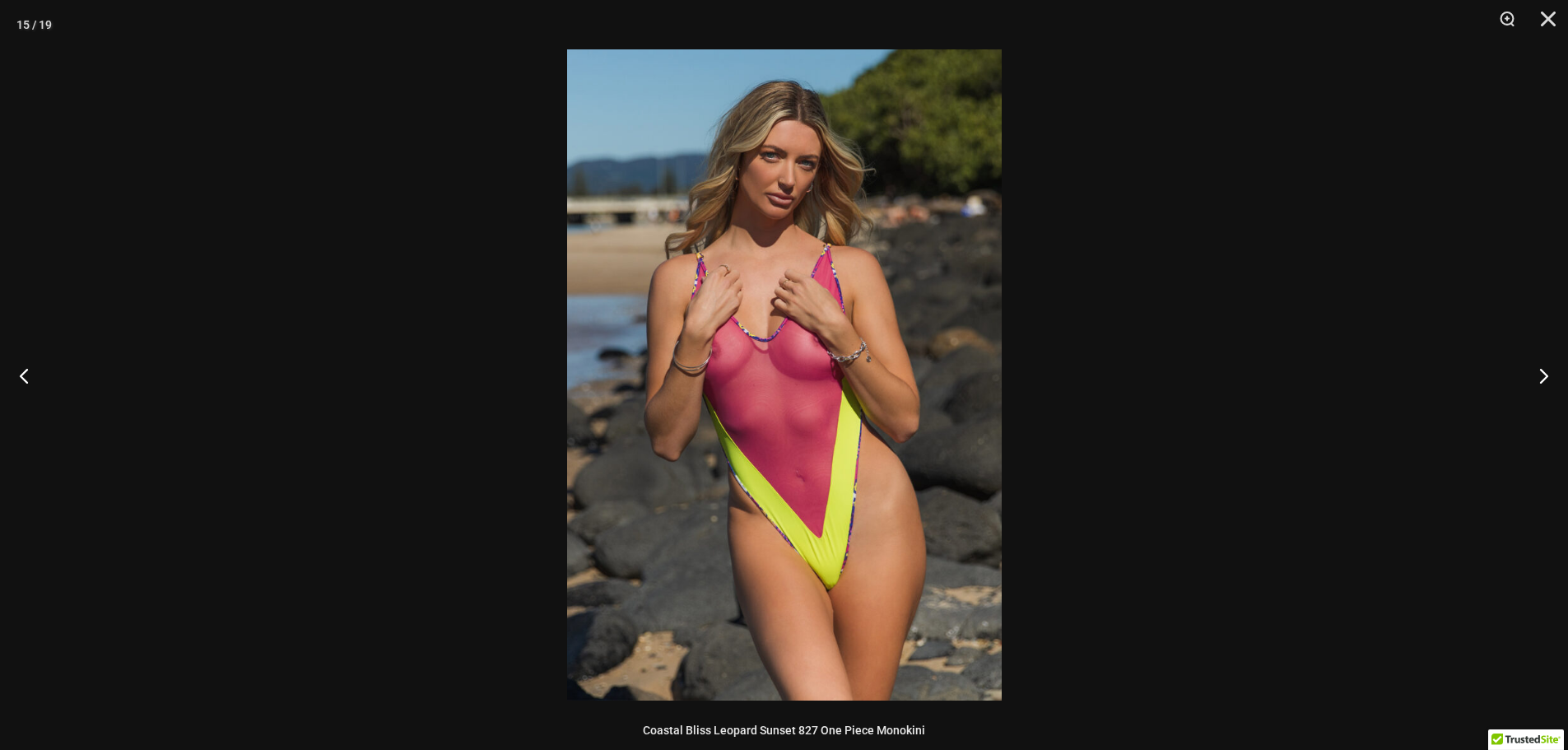
click at [847, 376] on img at bounding box center [784, 375] width 435 height 651
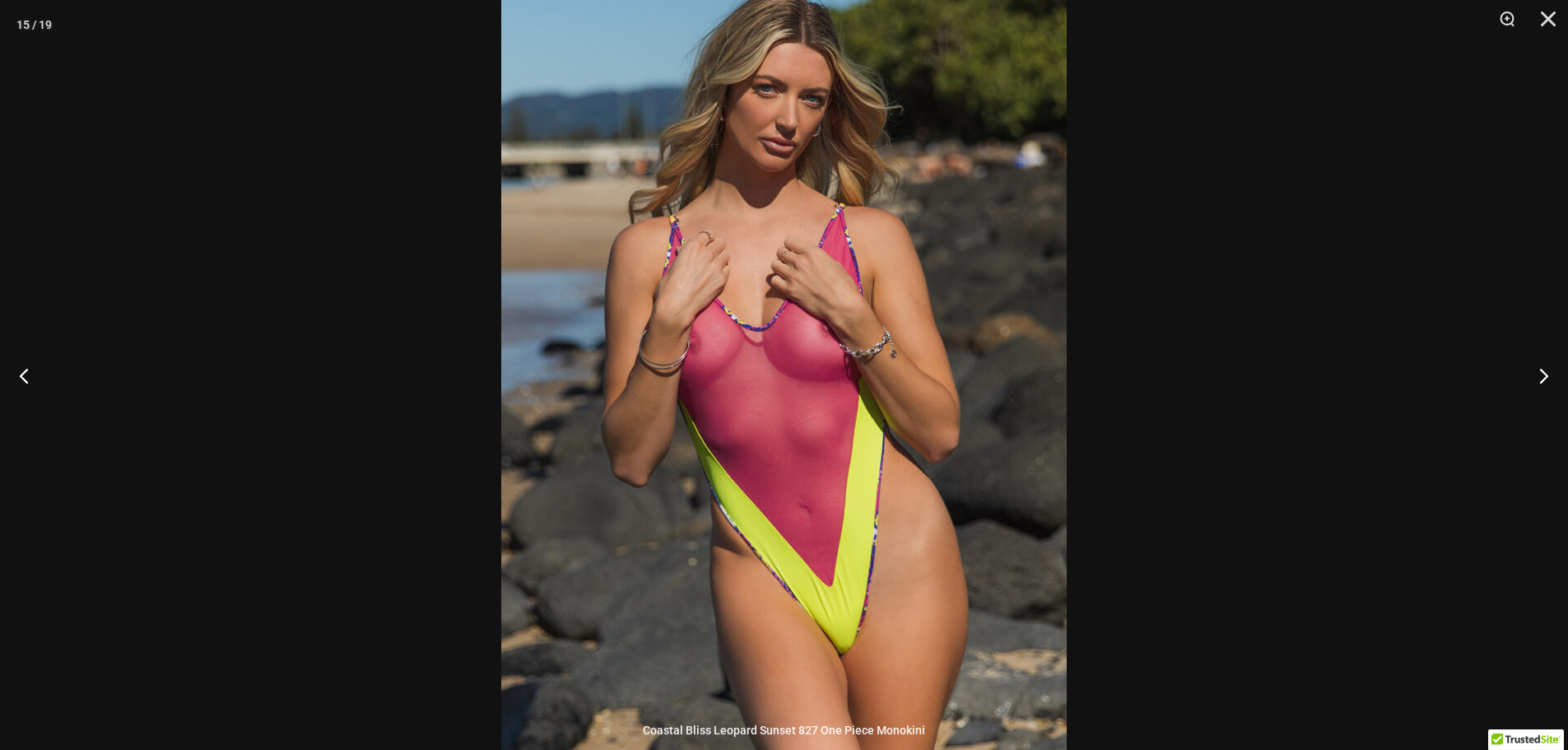
click at [1104, 413] on div at bounding box center [784, 375] width 1568 height 750
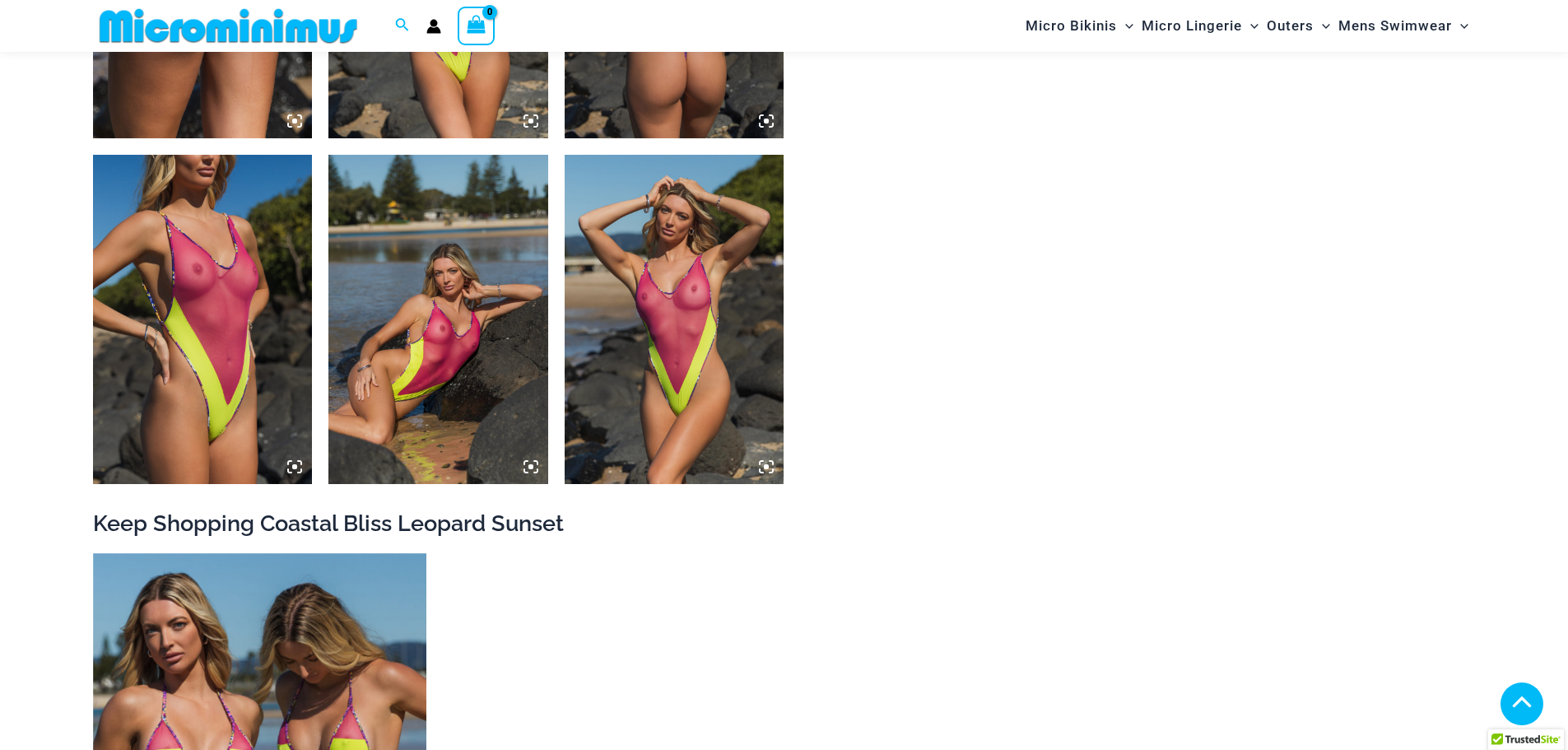
scroll to position [2786, 0]
click at [256, 401] on img at bounding box center [203, 319] width 219 height 330
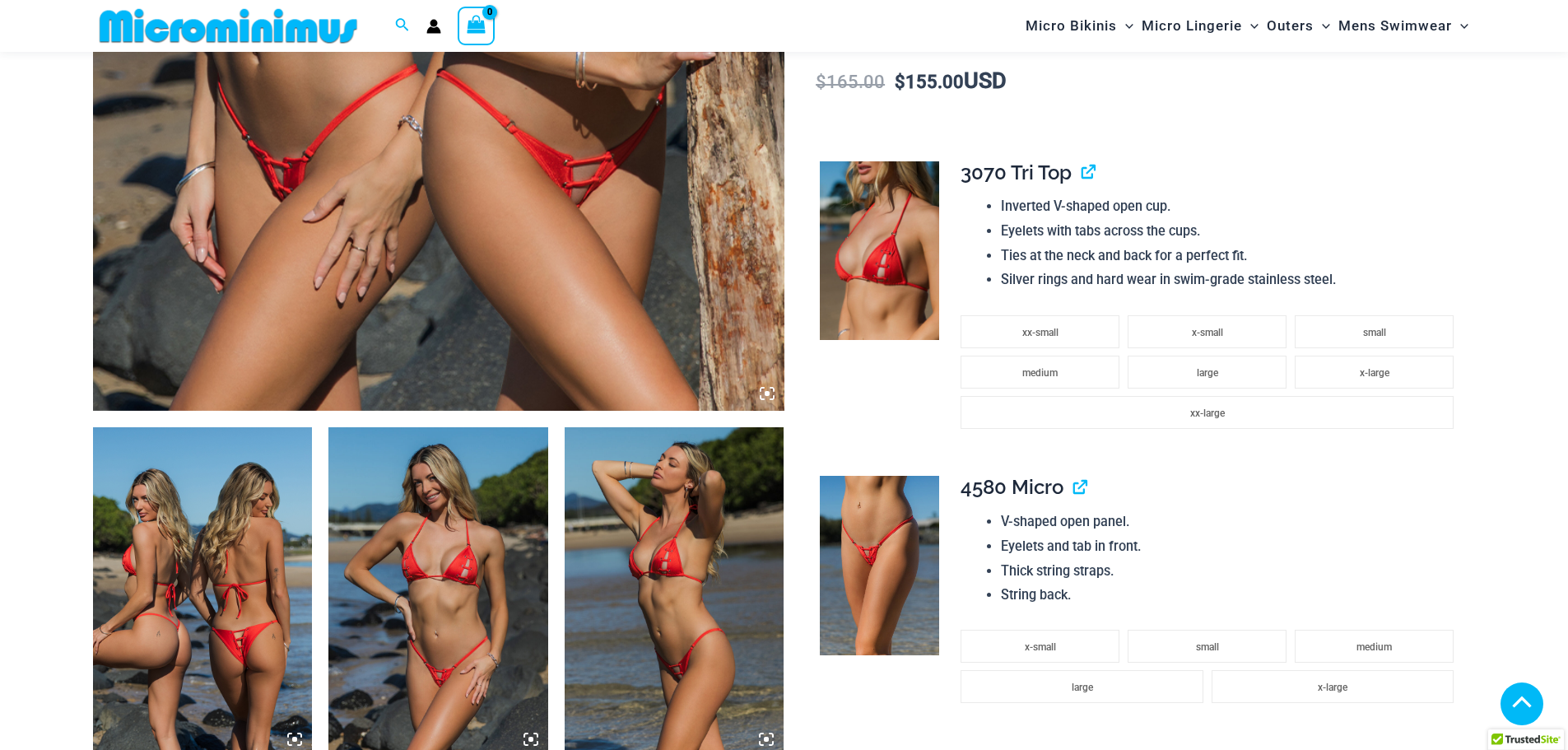
scroll to position [974, 0]
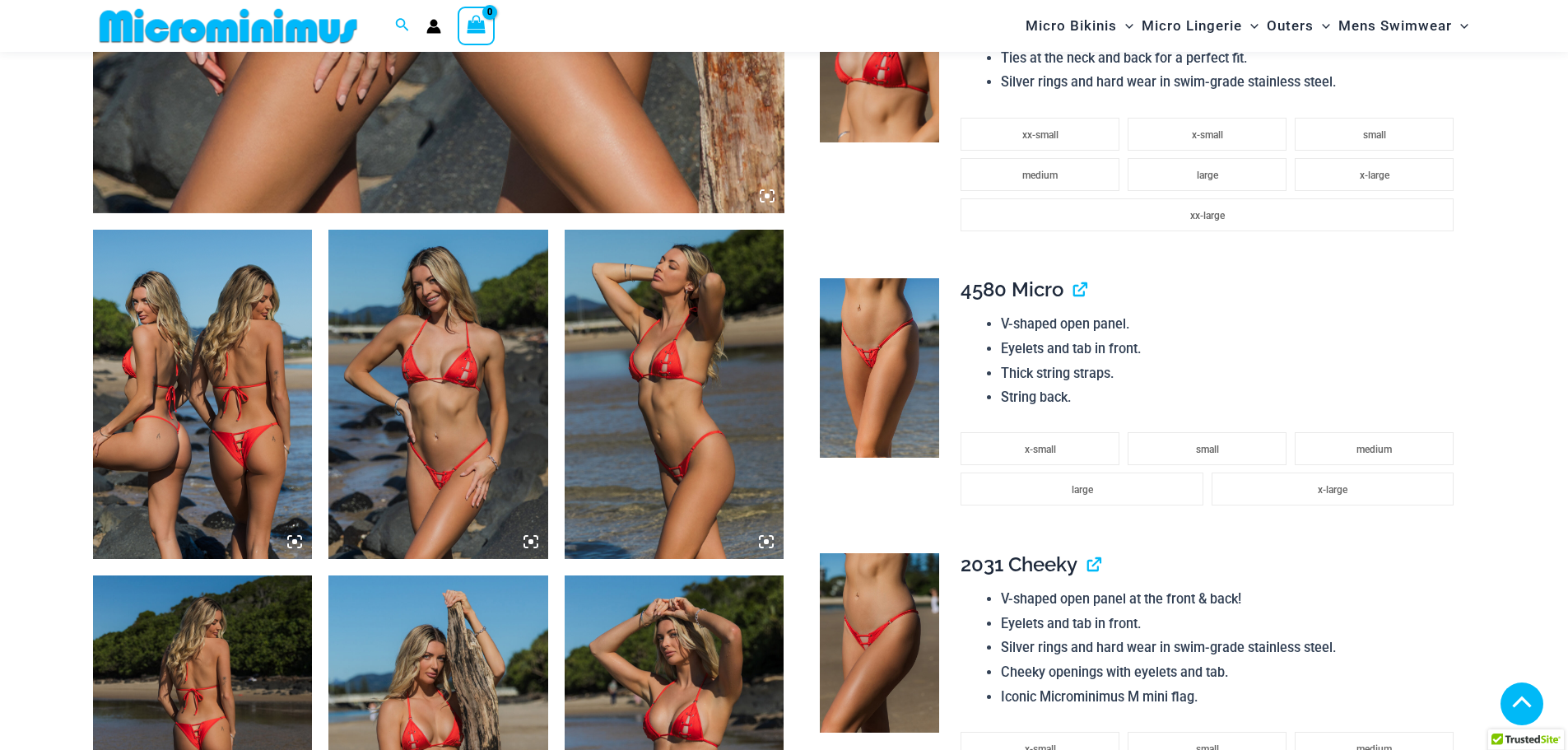
click at [445, 480] on img at bounding box center [438, 395] width 219 height 330
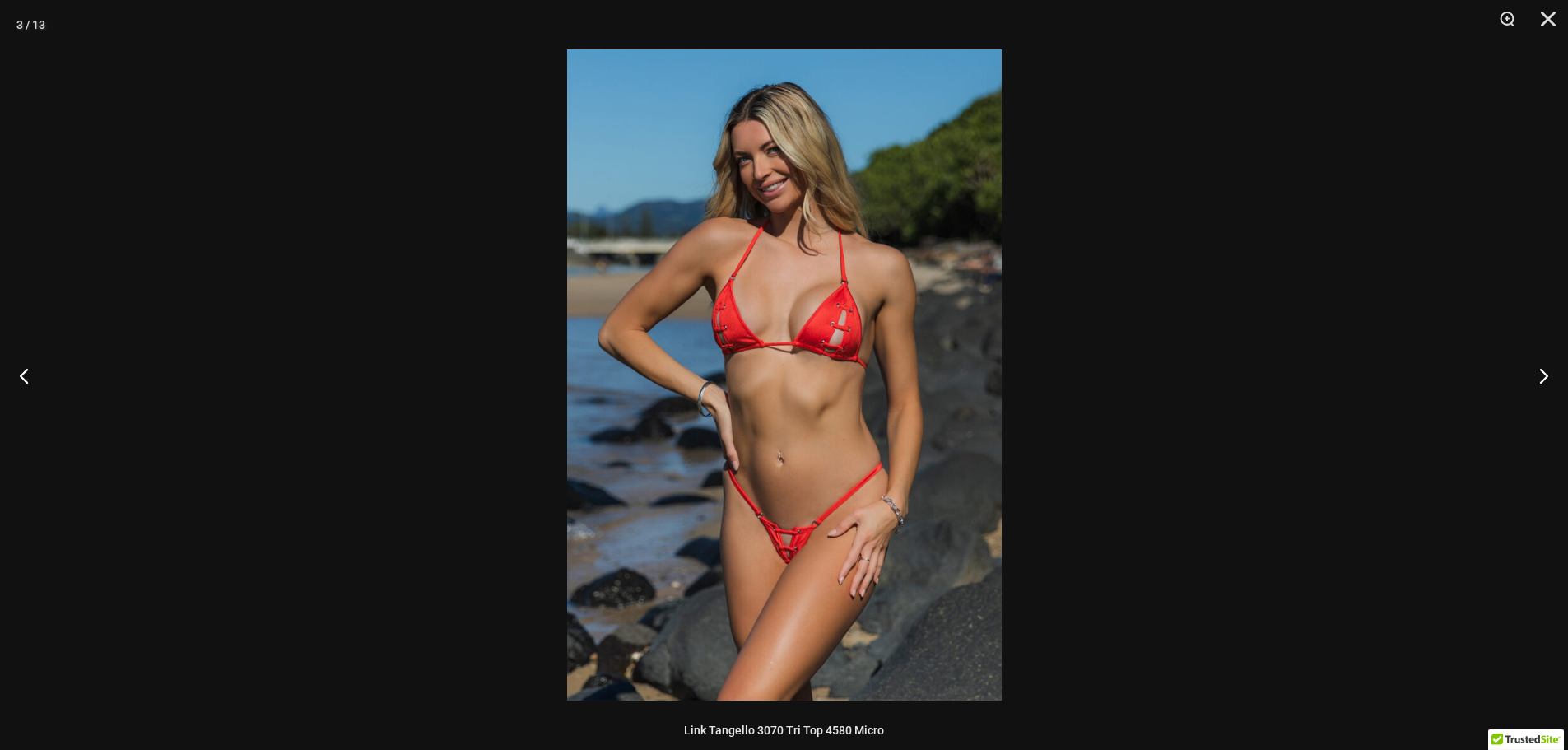
click at [866, 468] on img at bounding box center [784, 375] width 435 height 651
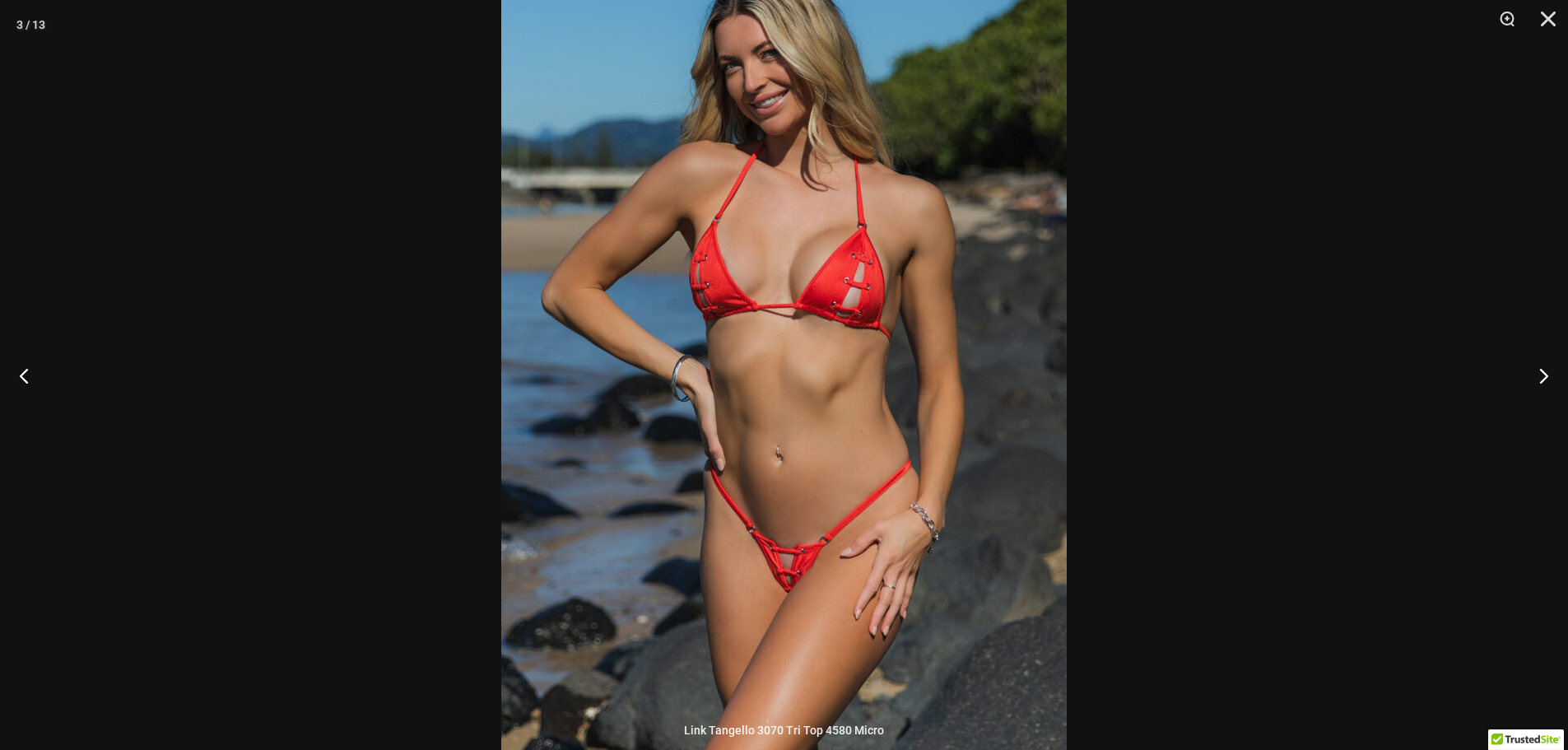
click at [1166, 501] on div at bounding box center [784, 375] width 1568 height 750
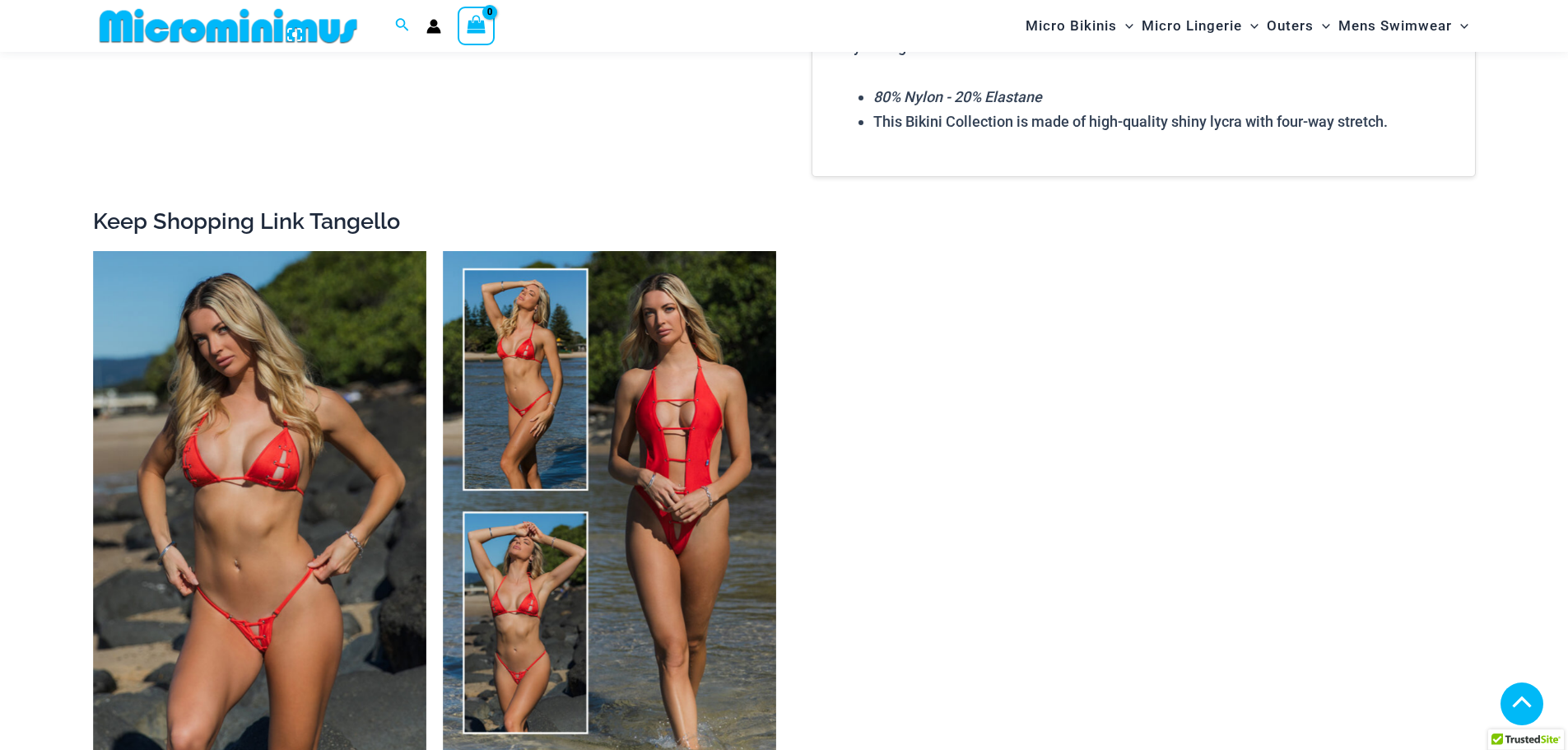
scroll to position [2785, 0]
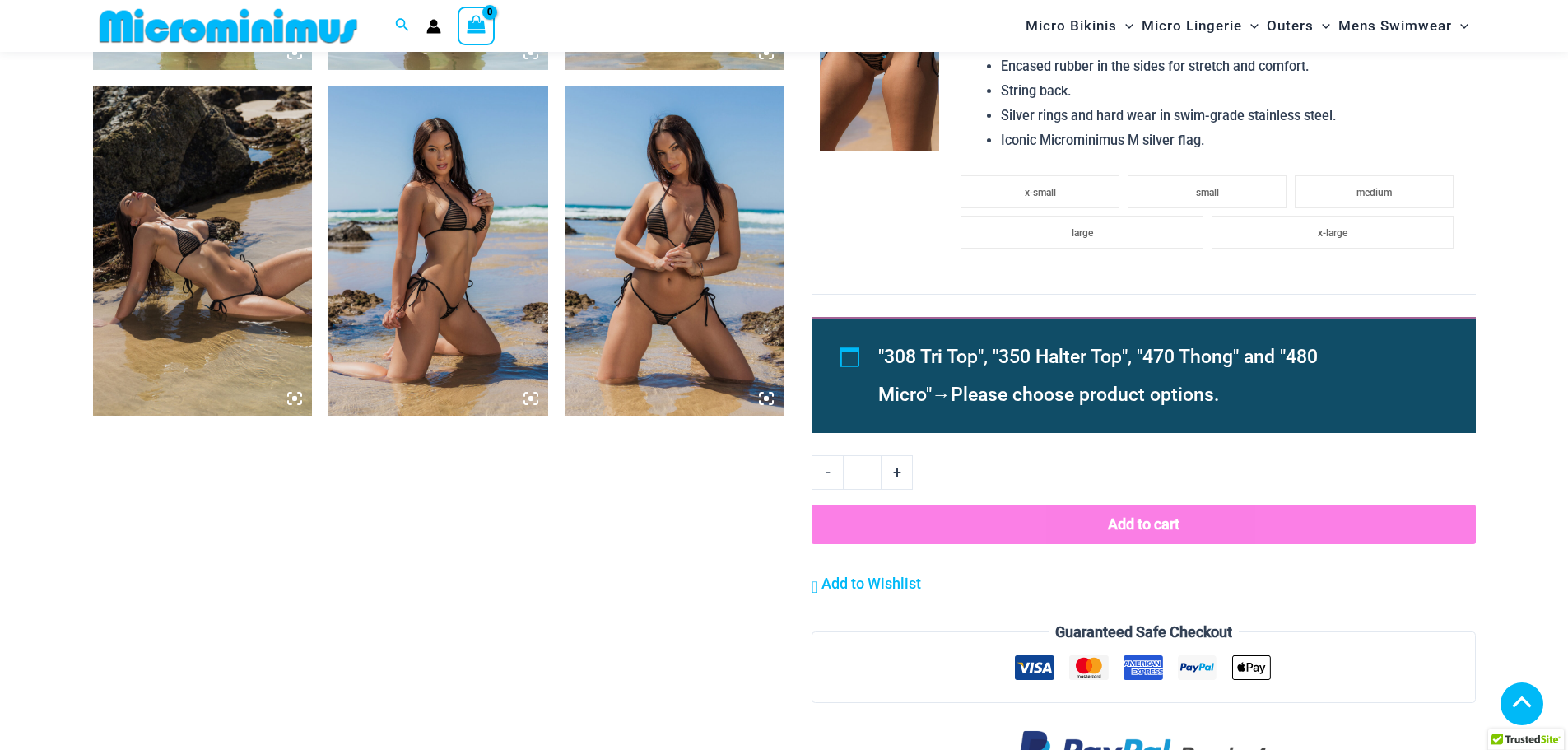
scroll to position [1467, 0]
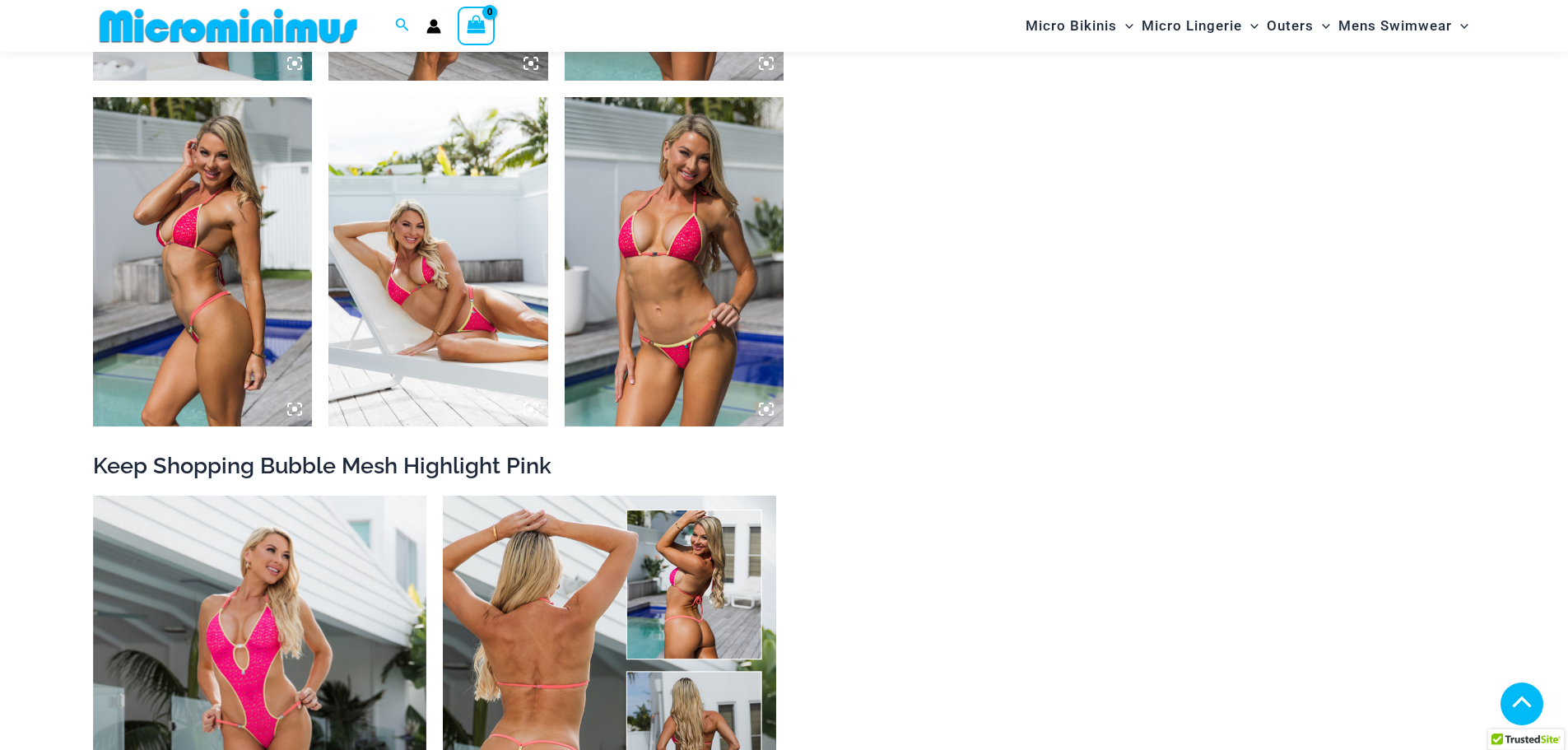
scroll to position [2127, 0]
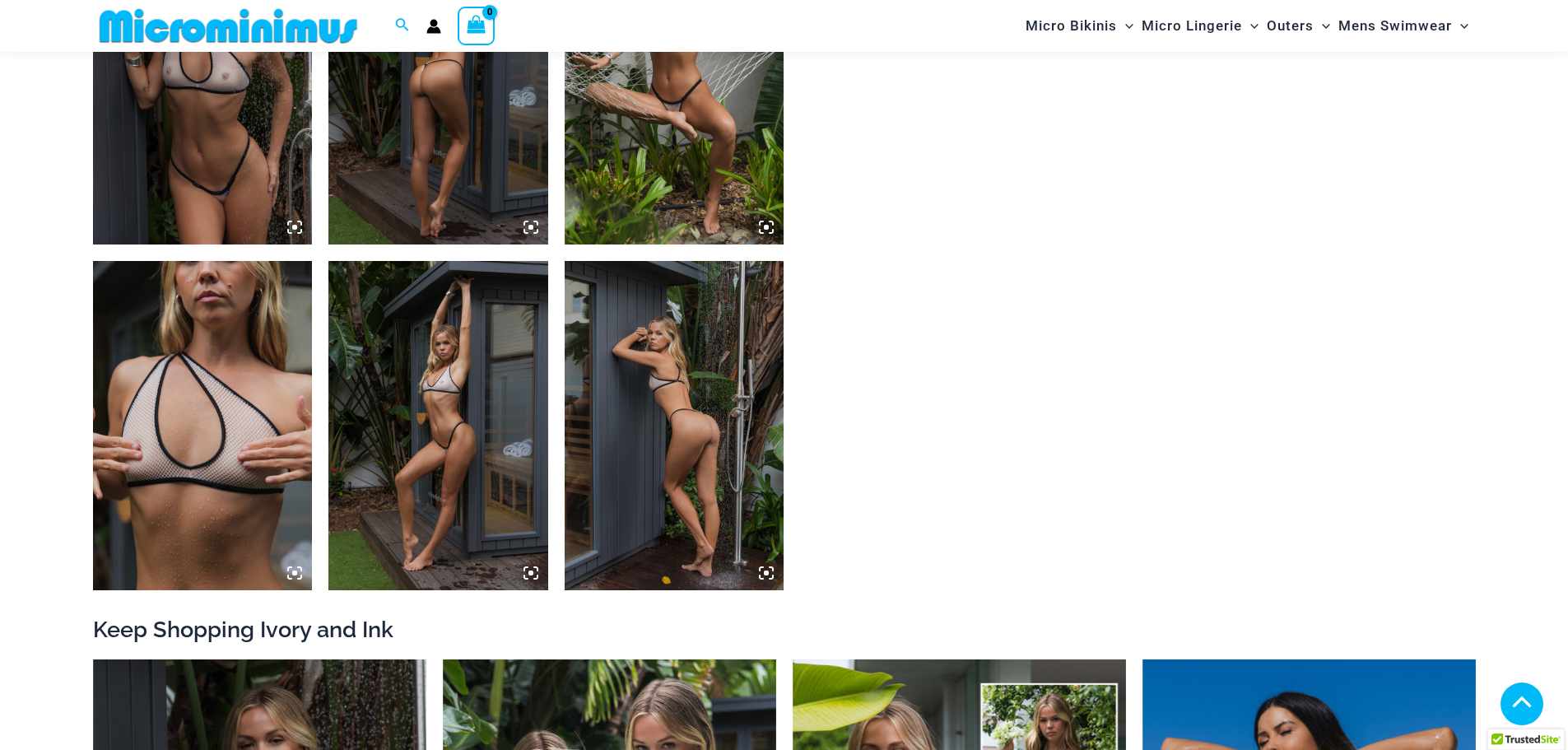
scroll to position [1713, 0]
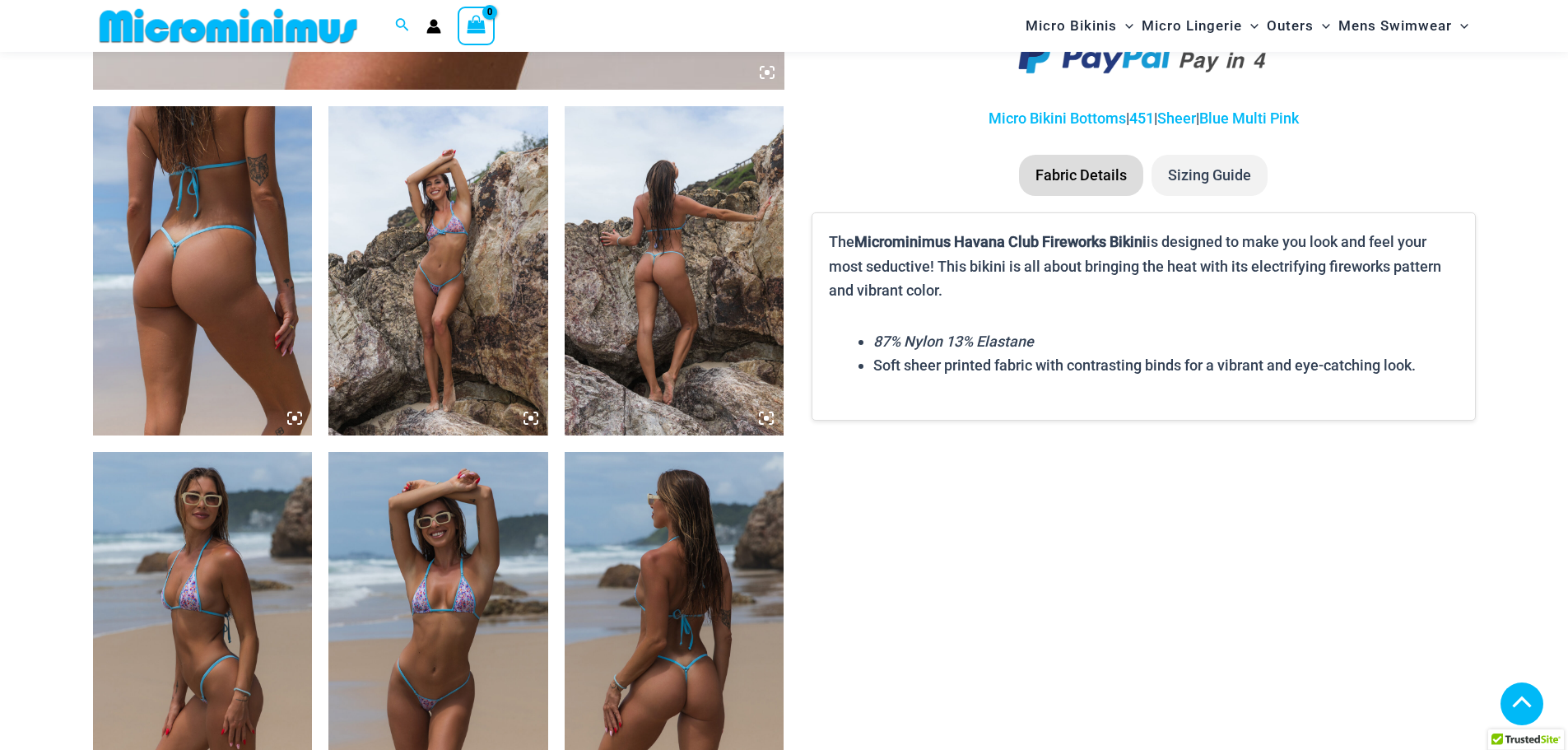
scroll to position [1540, 0]
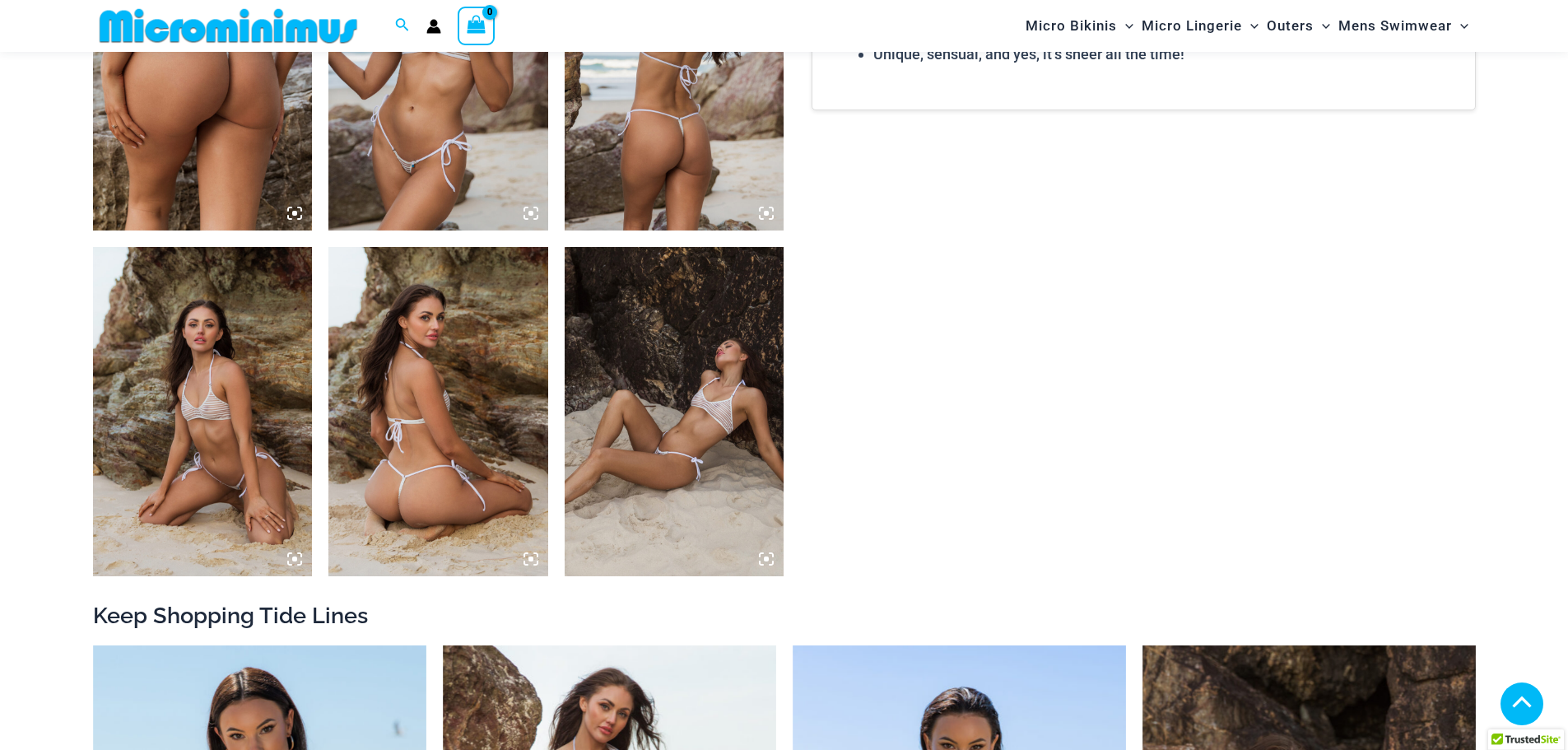
scroll to position [891, 0]
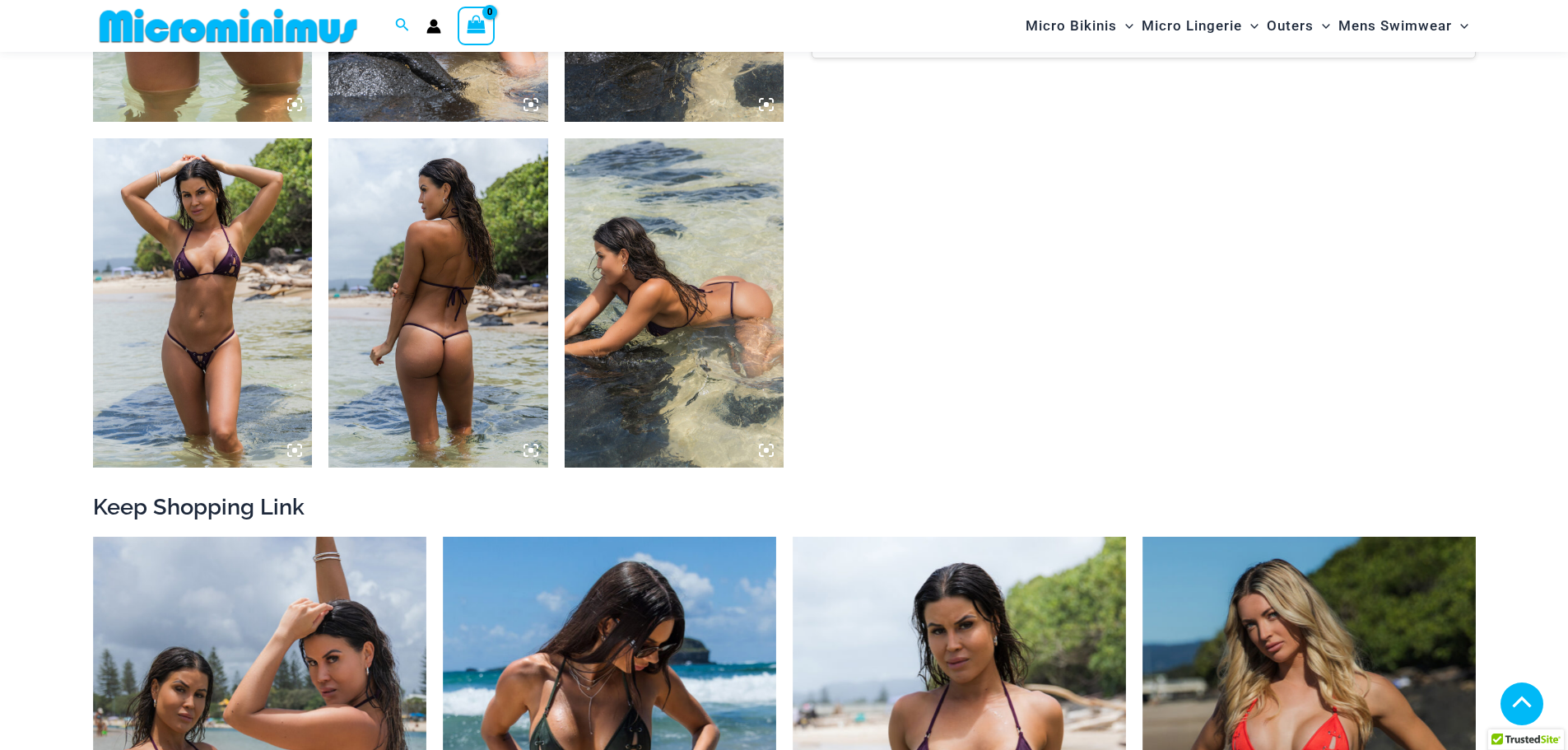
scroll to position [1468, 0]
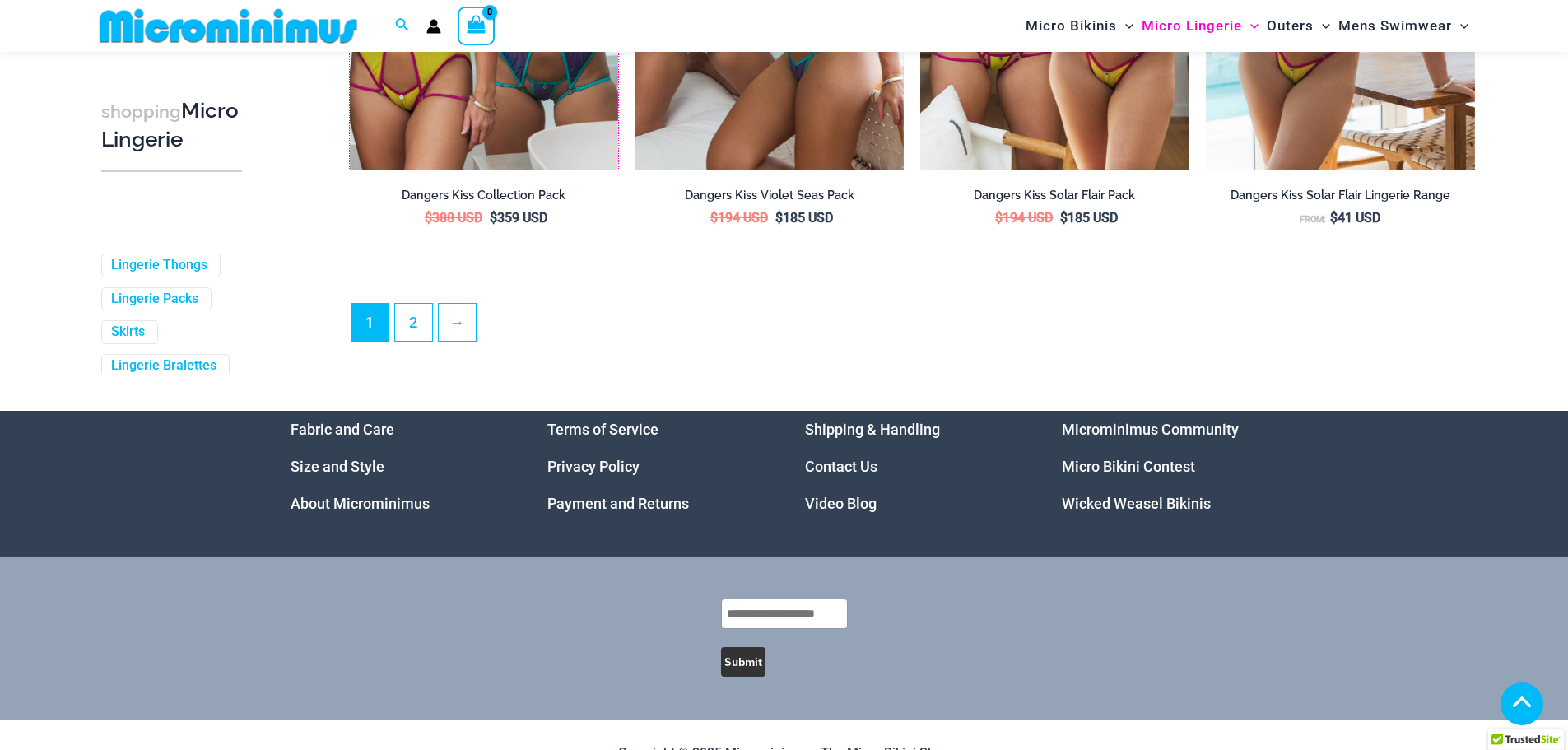
scroll to position [4415, 0]
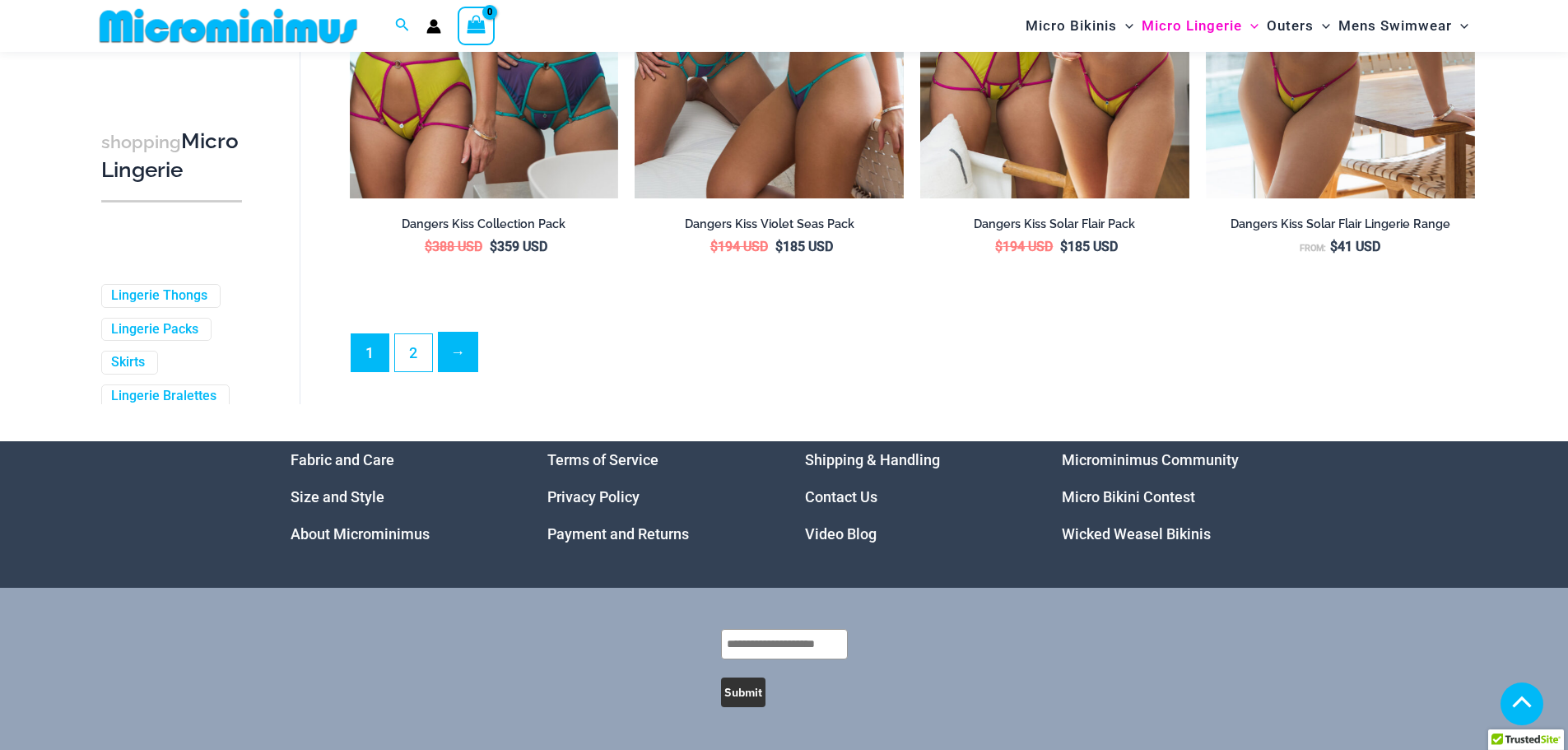
click at [452, 371] on link "→" at bounding box center [458, 352] width 39 height 39
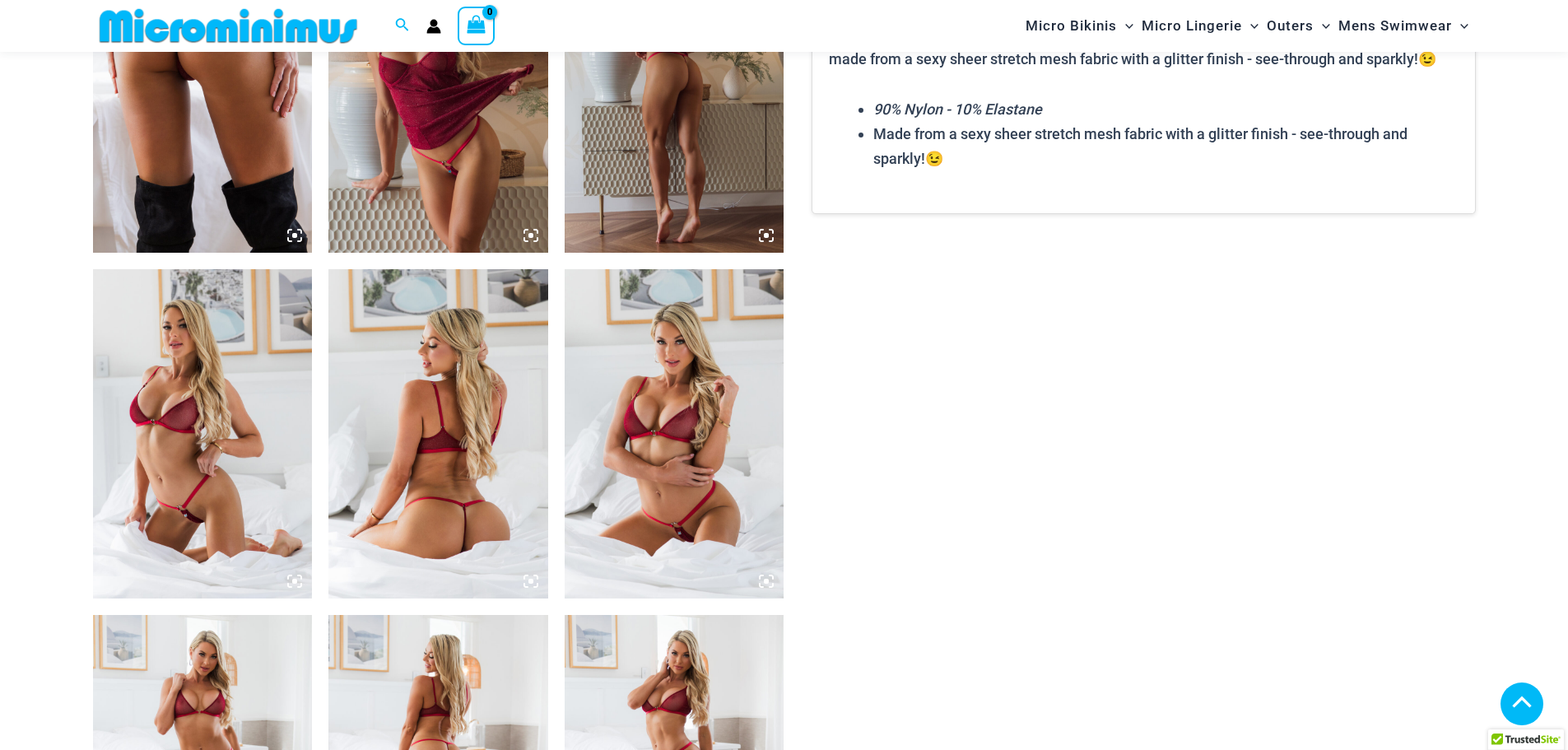
scroll to position [1056, 0]
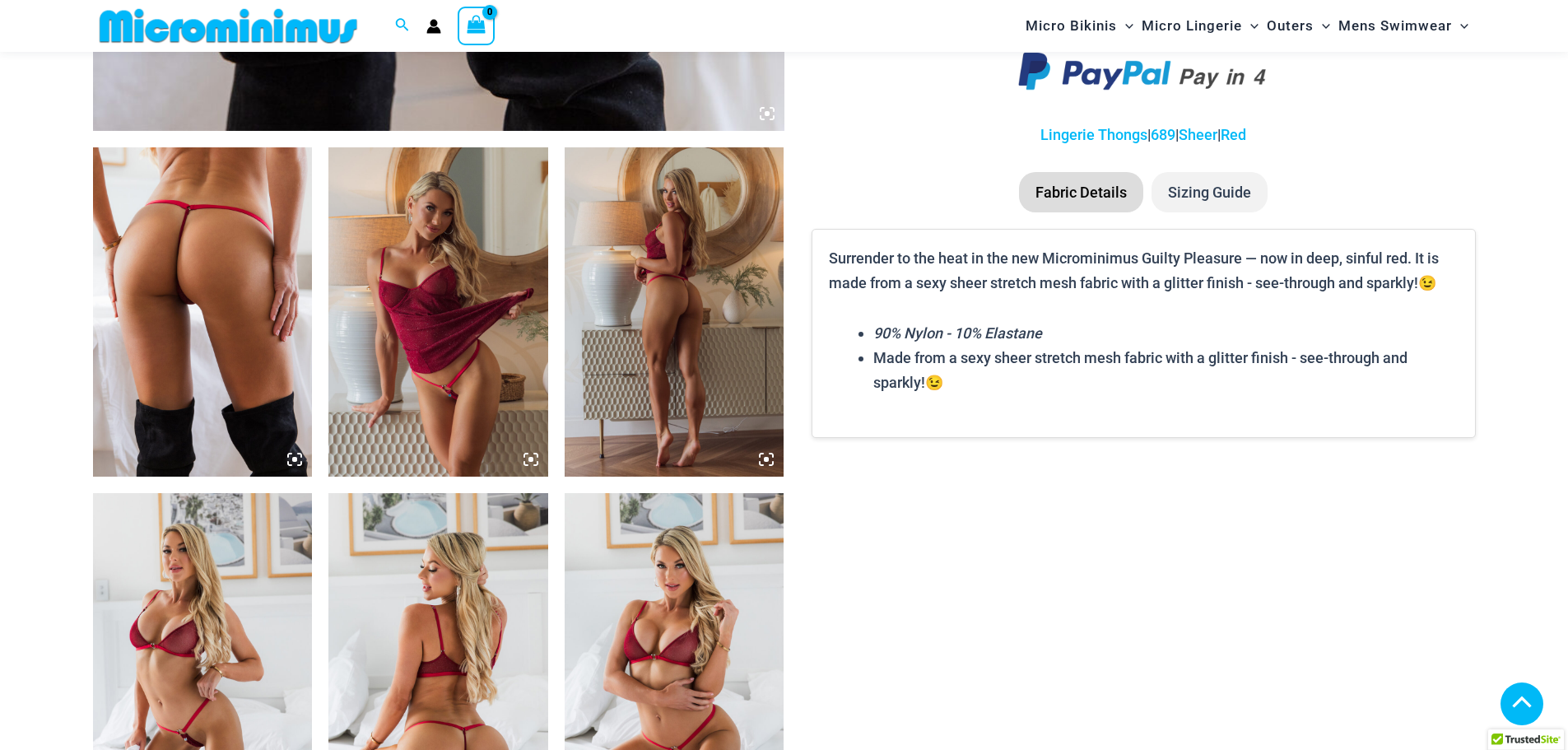
click at [264, 410] on img at bounding box center [203, 312] width 219 height 330
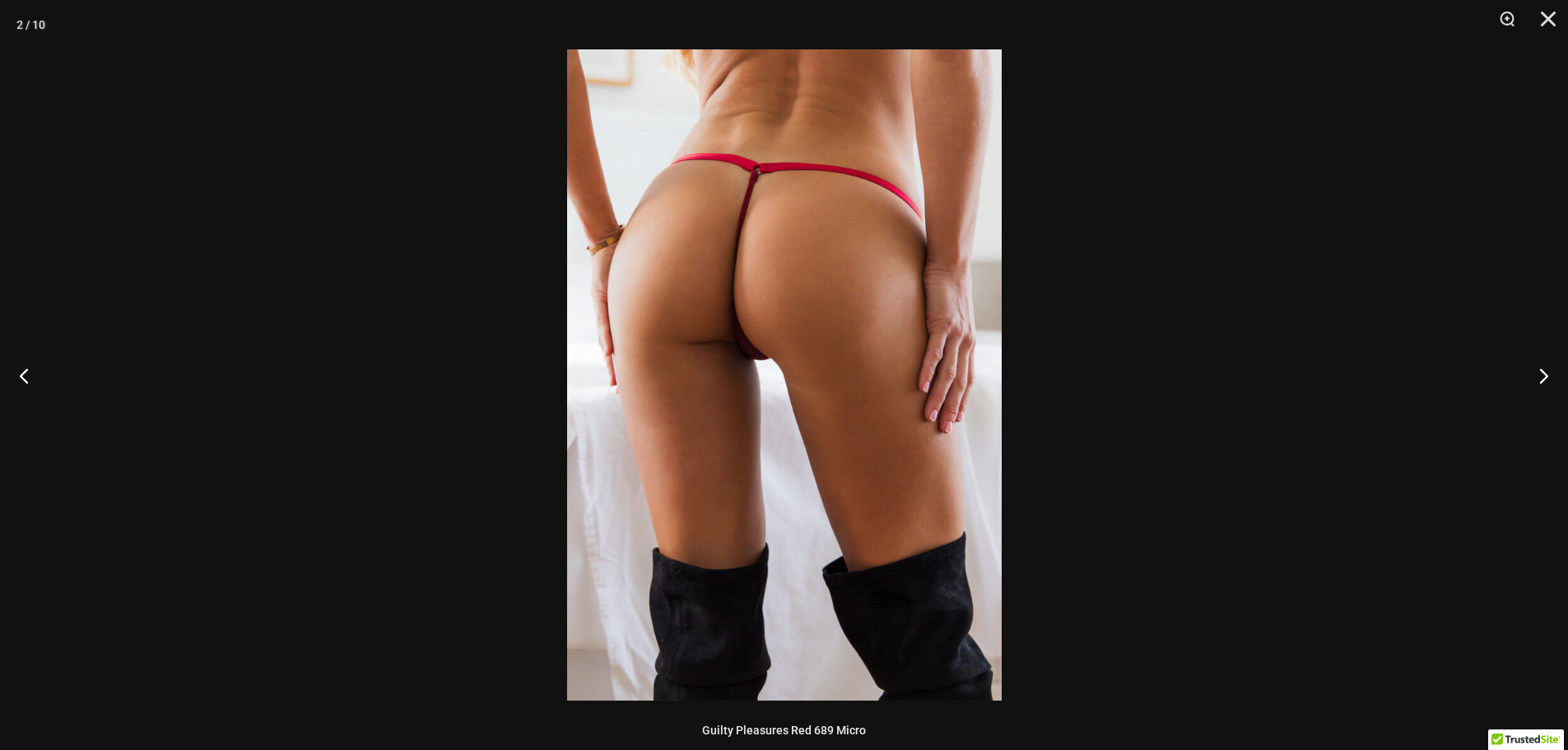
click at [1134, 452] on div at bounding box center [784, 375] width 1568 height 750
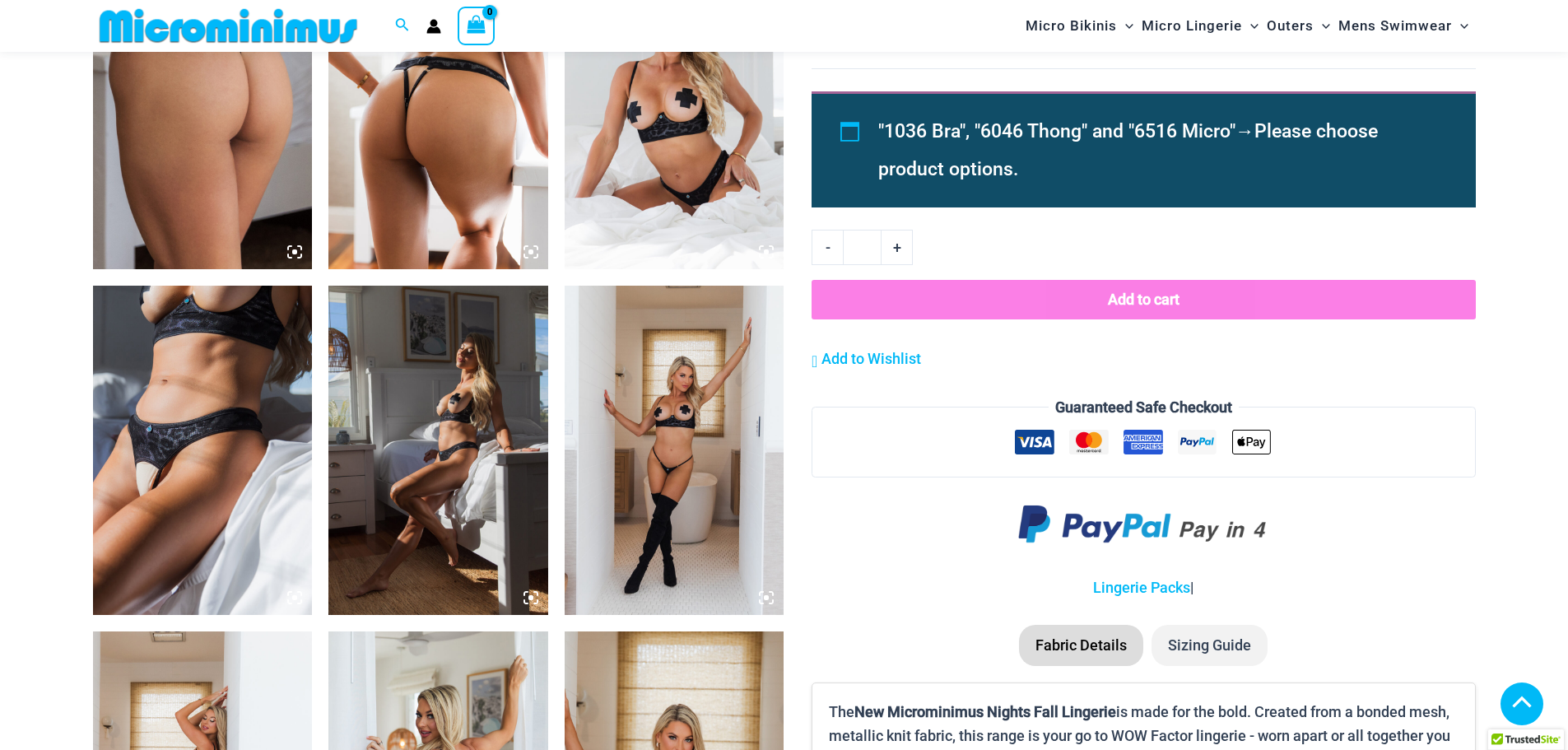
scroll to position [1385, 0]
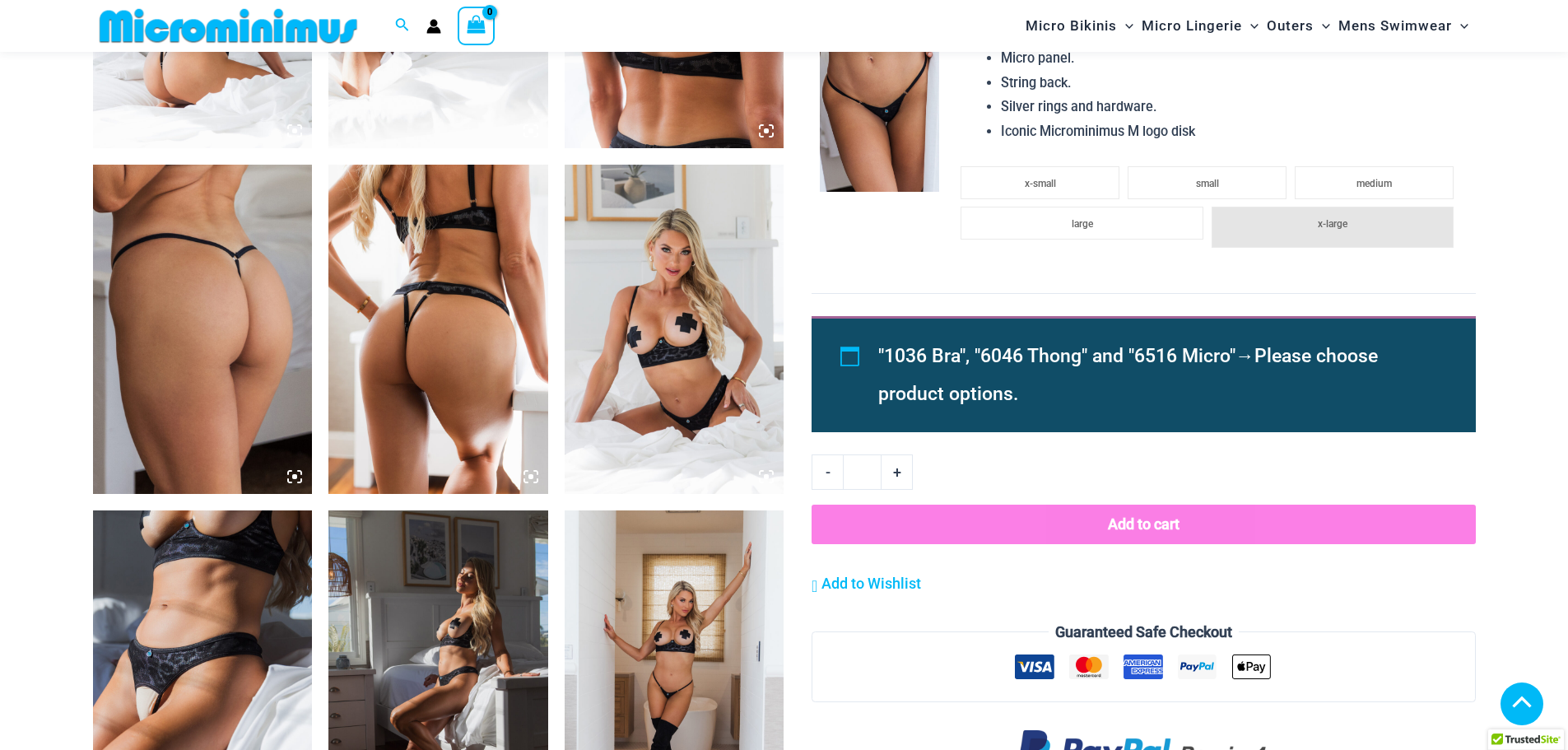
click at [493, 398] on img at bounding box center [438, 330] width 219 height 330
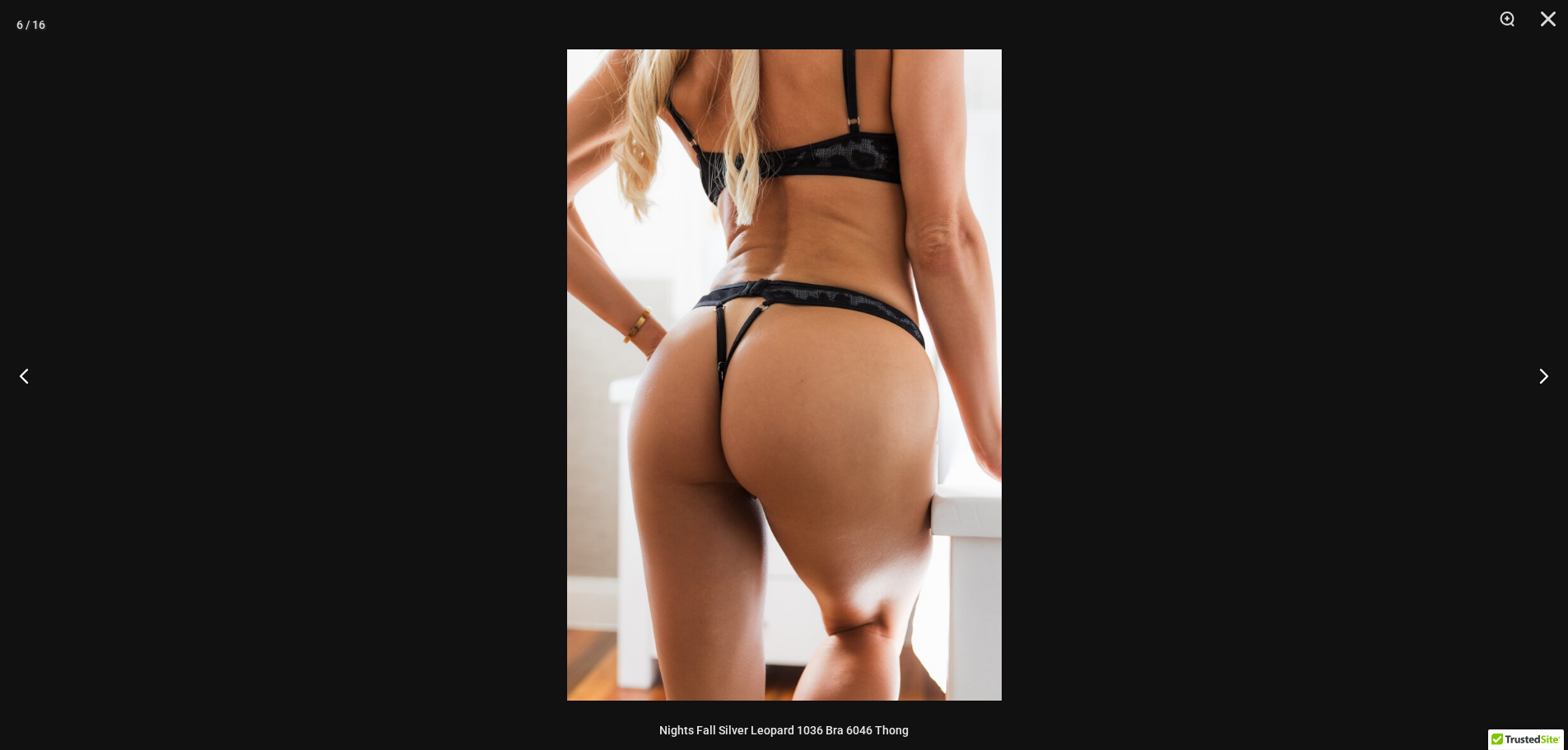
click at [1204, 509] on div at bounding box center [784, 375] width 1568 height 750
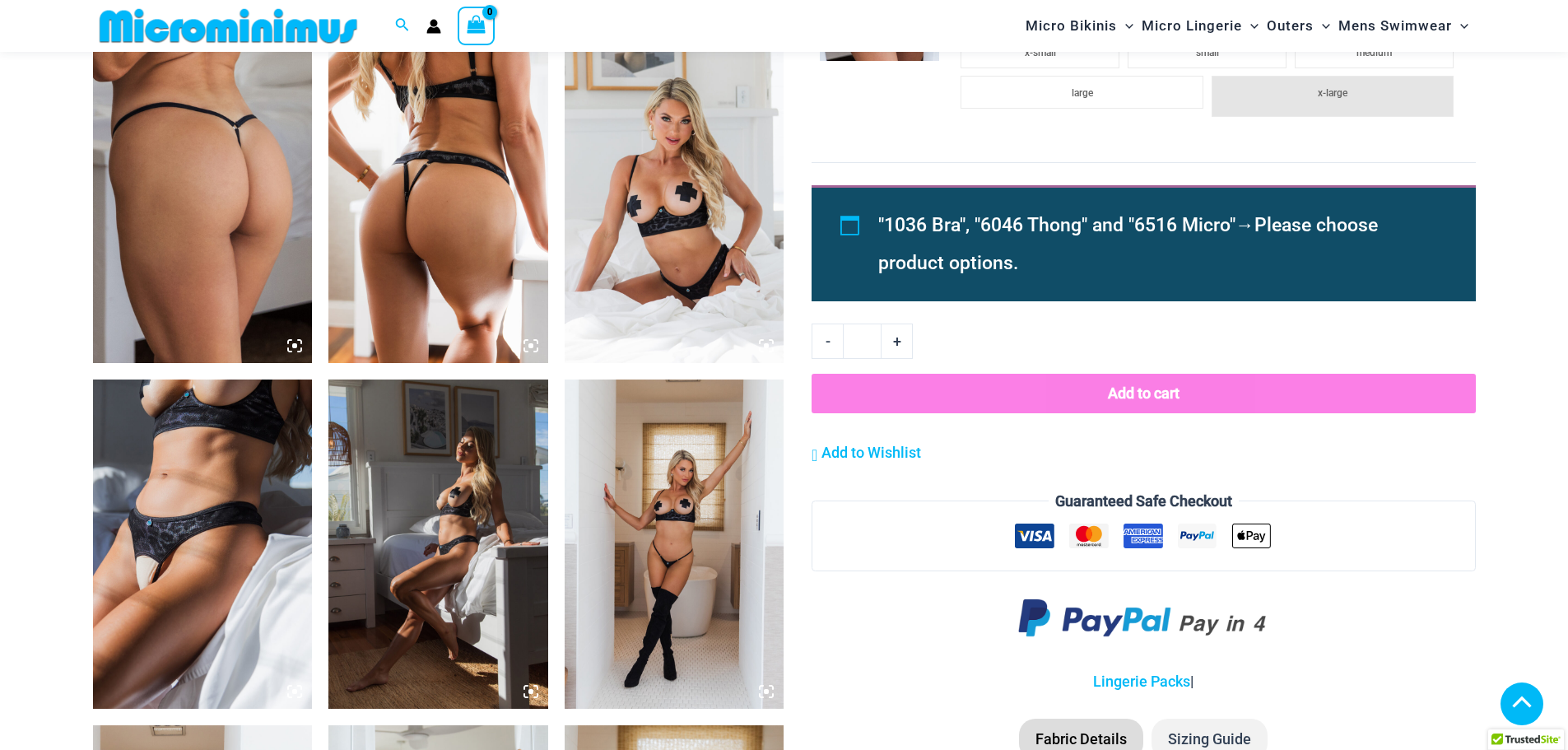
scroll to position [1796, 0]
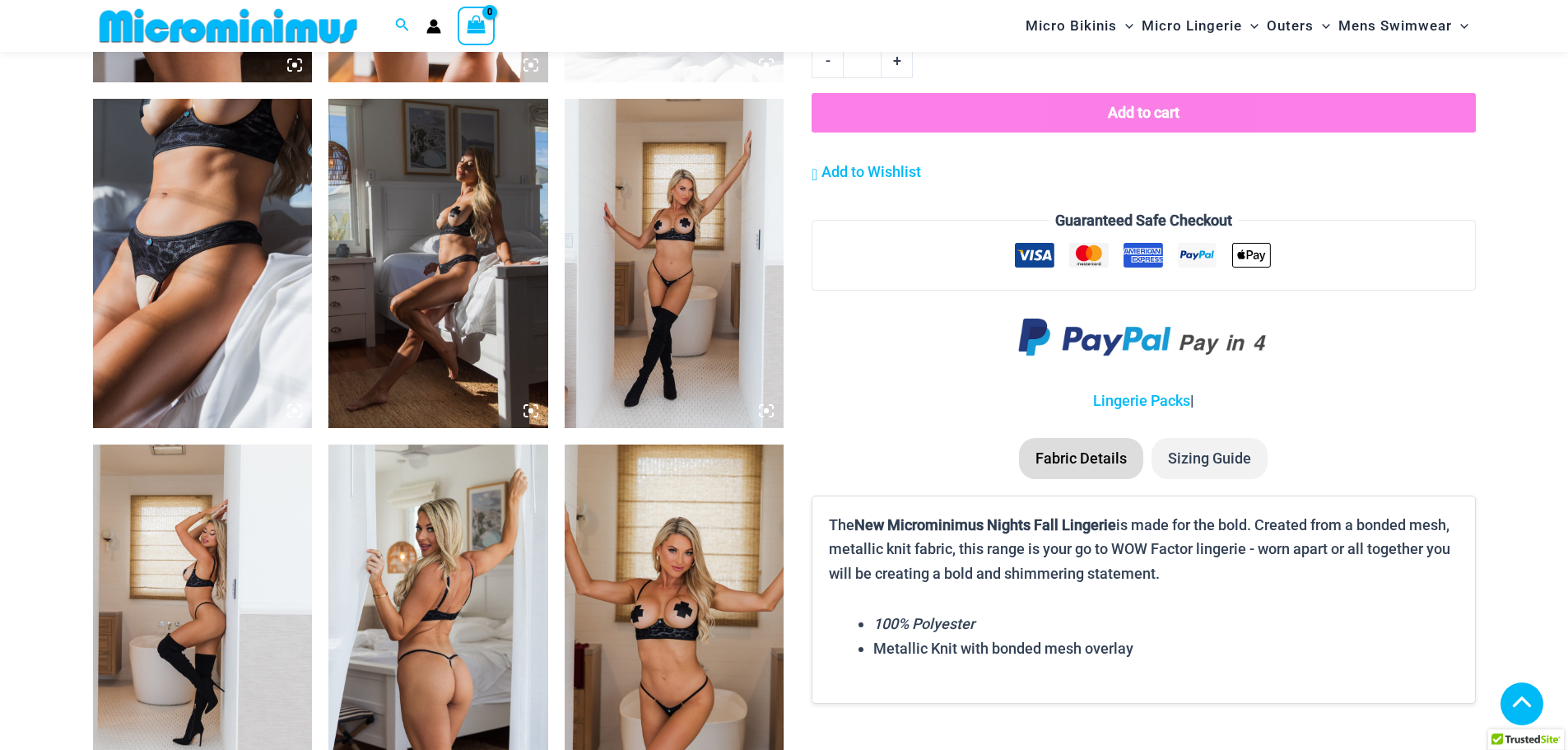
click at [272, 370] on img at bounding box center [203, 264] width 219 height 330
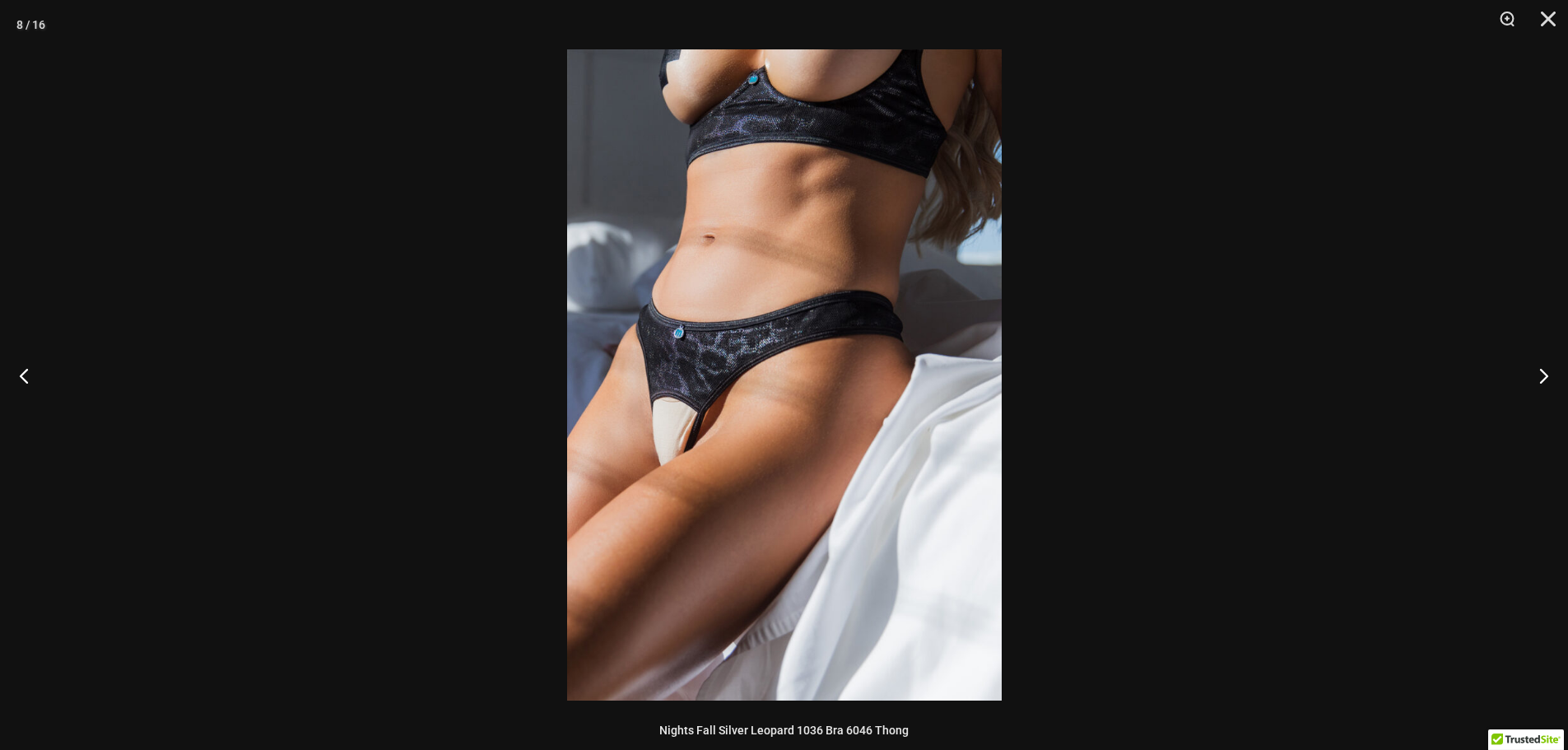
click at [756, 442] on img at bounding box center [784, 375] width 435 height 651
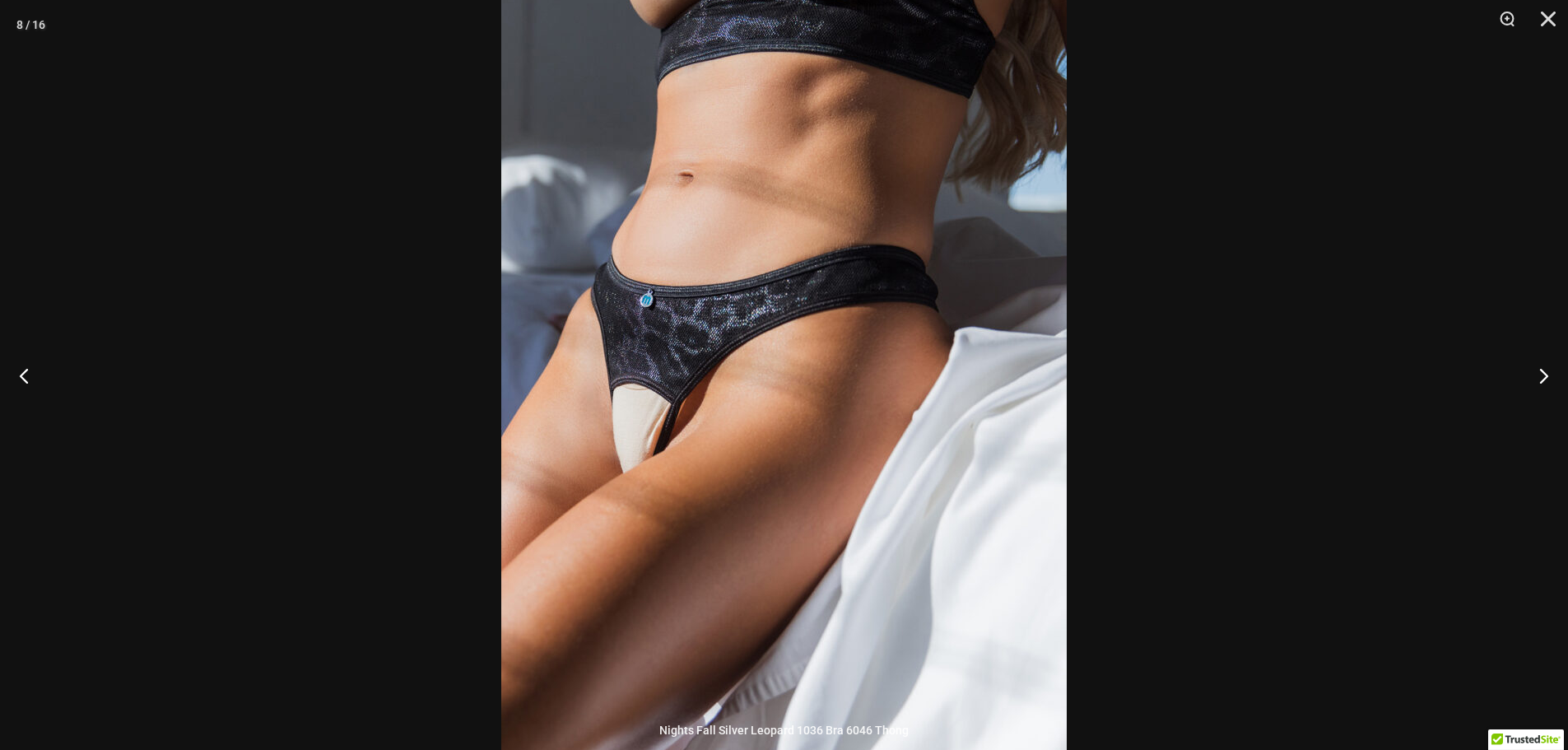
click at [1189, 495] on div at bounding box center [784, 375] width 1568 height 750
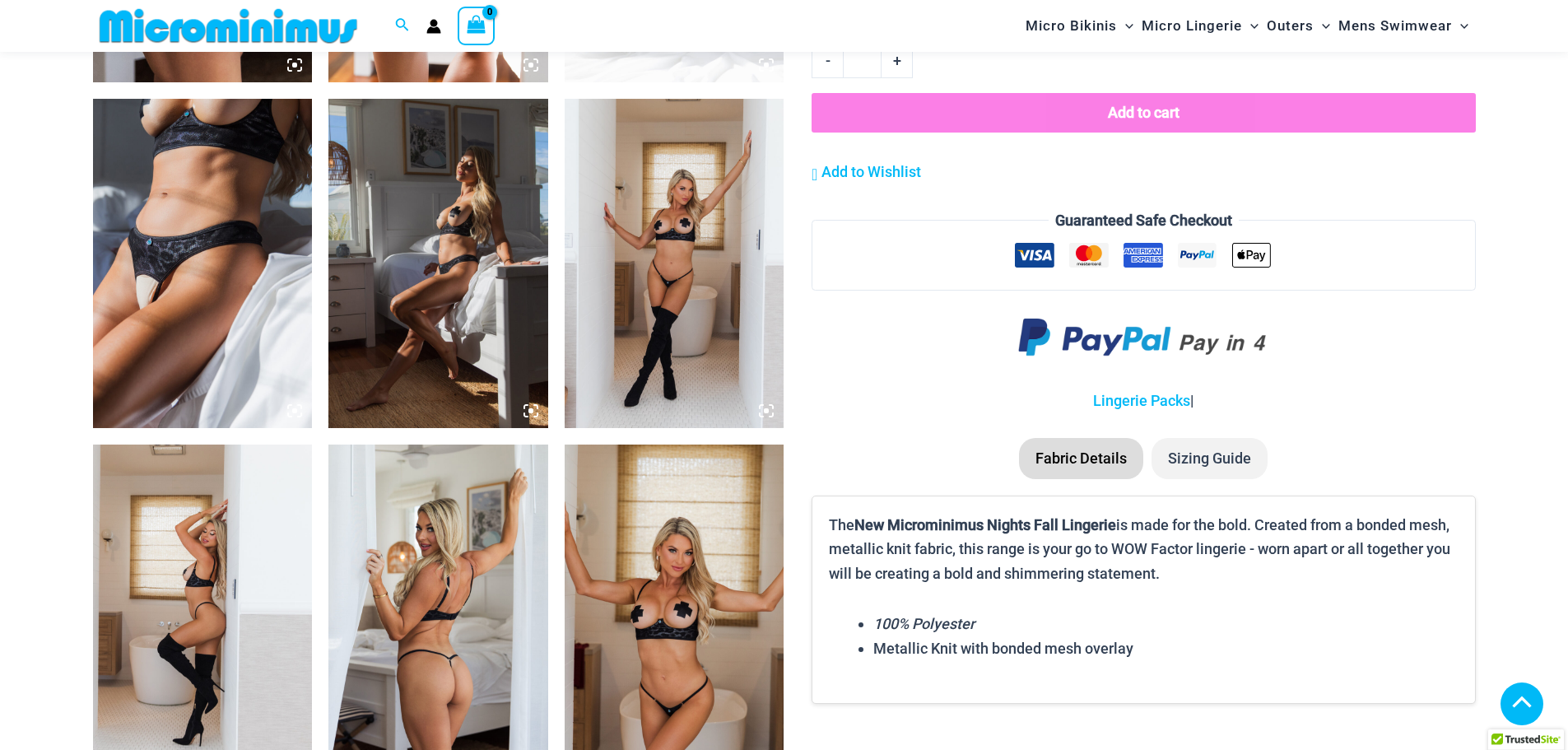
click at [698, 364] on img at bounding box center [674, 264] width 219 height 330
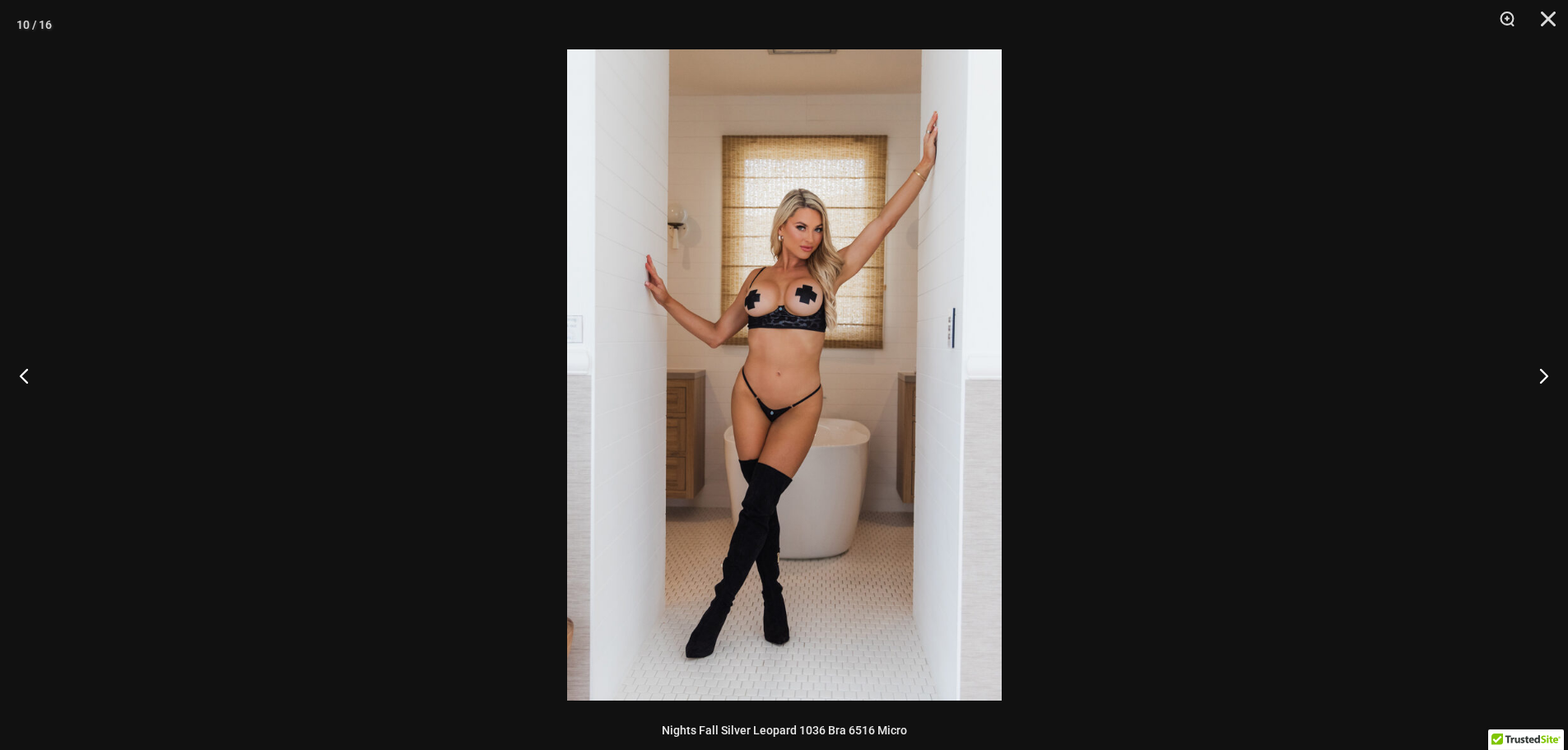
click at [1200, 472] on div at bounding box center [784, 375] width 1568 height 750
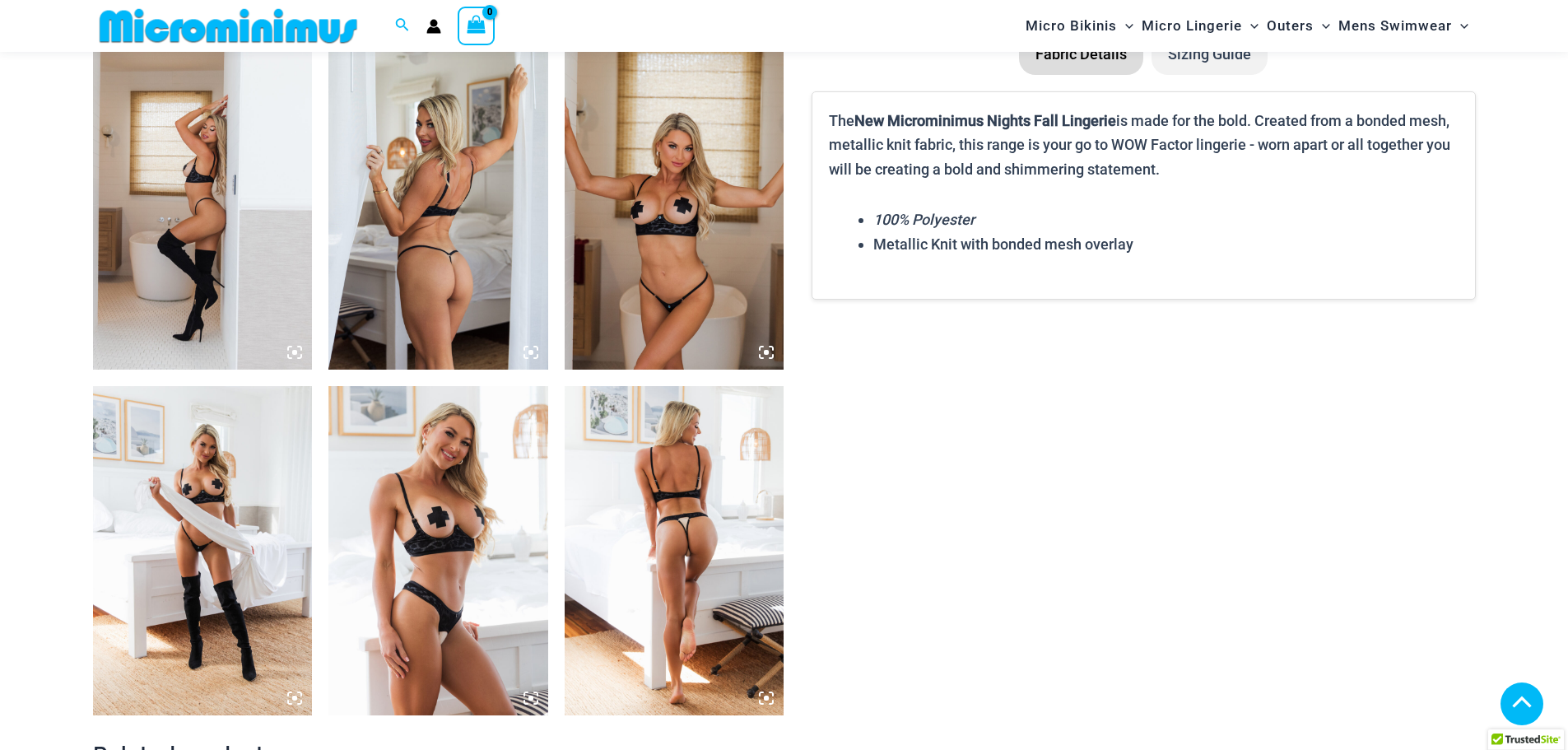
scroll to position [2454, 0]
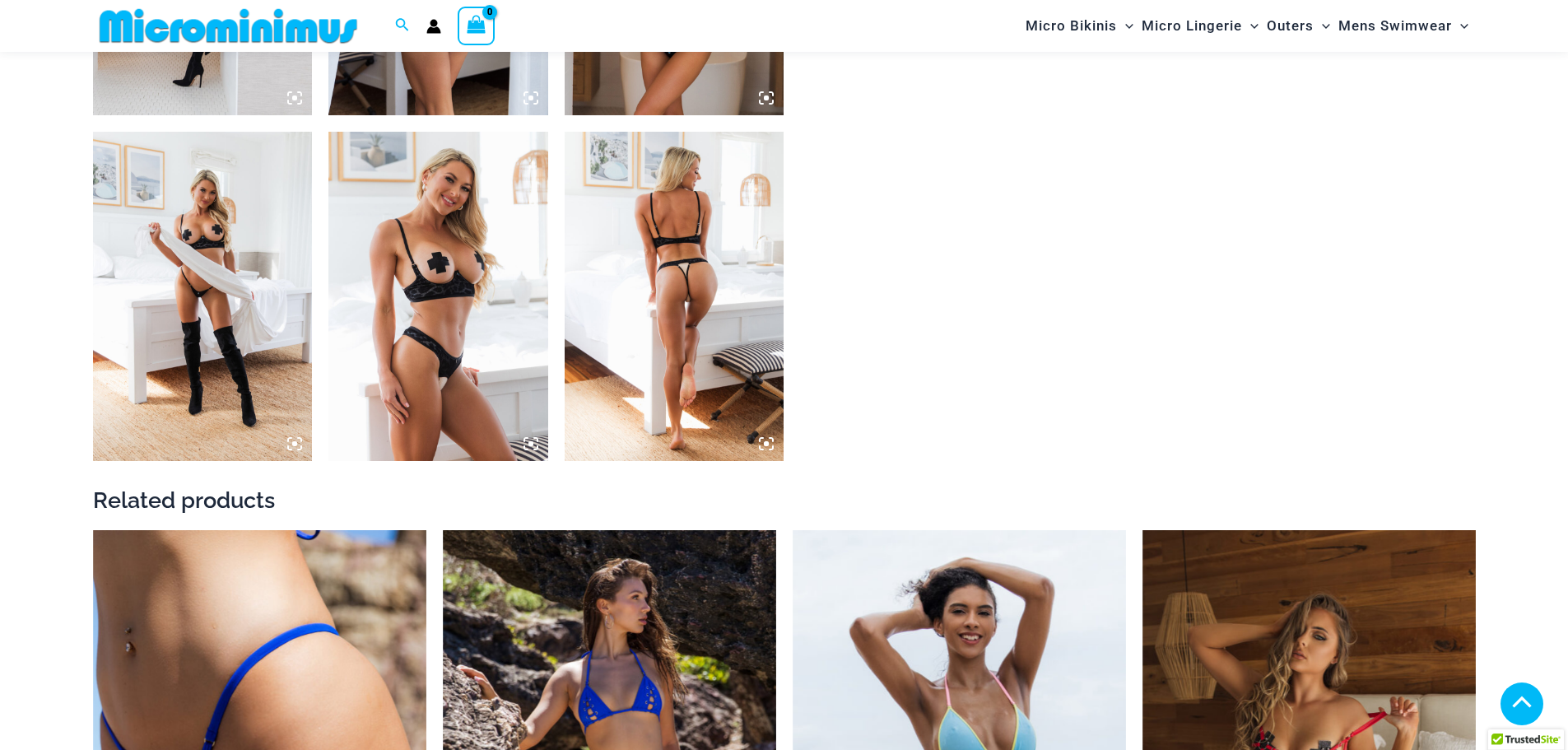
click at [699, 304] on img at bounding box center [674, 296] width 219 height 330
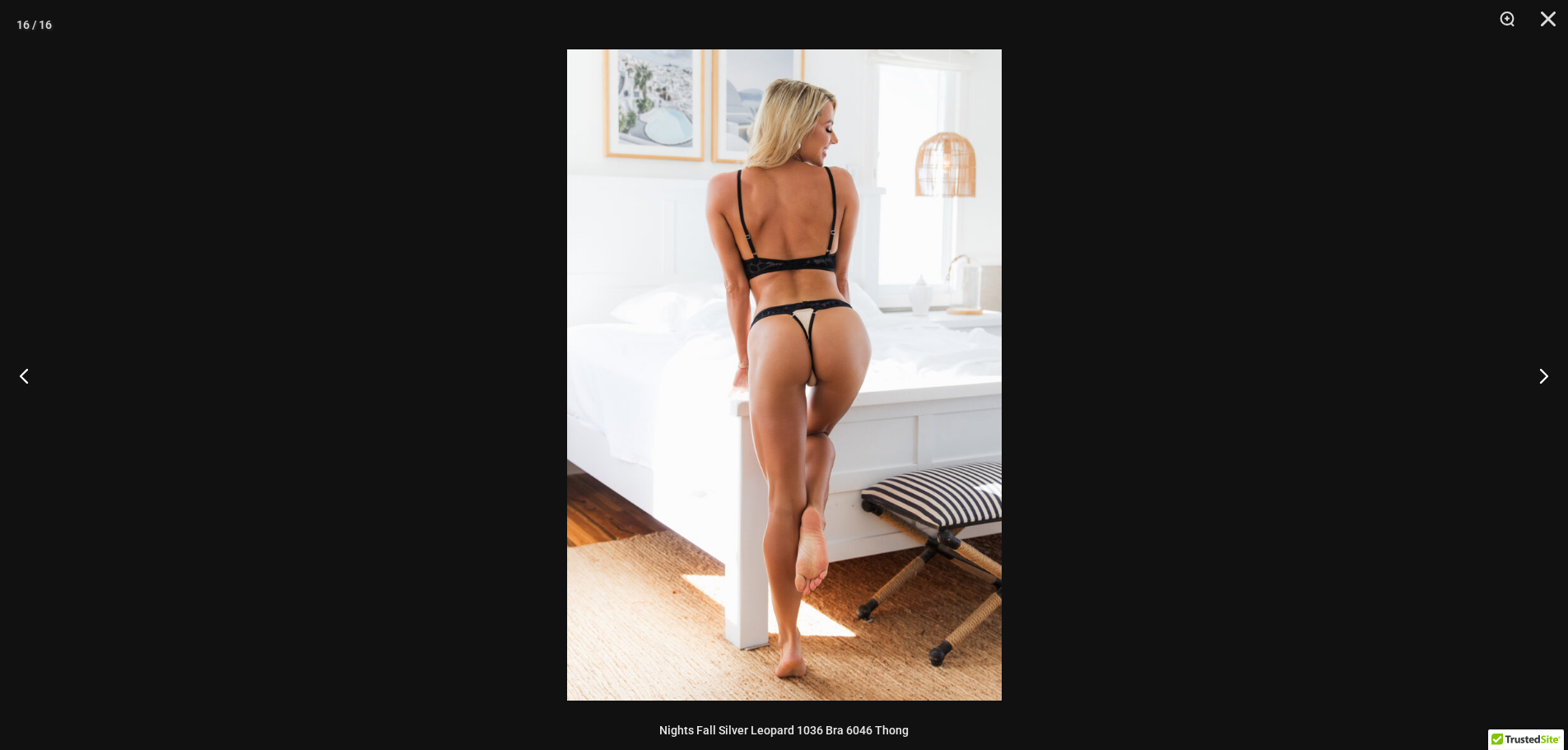
click at [833, 326] on img at bounding box center [784, 375] width 435 height 651
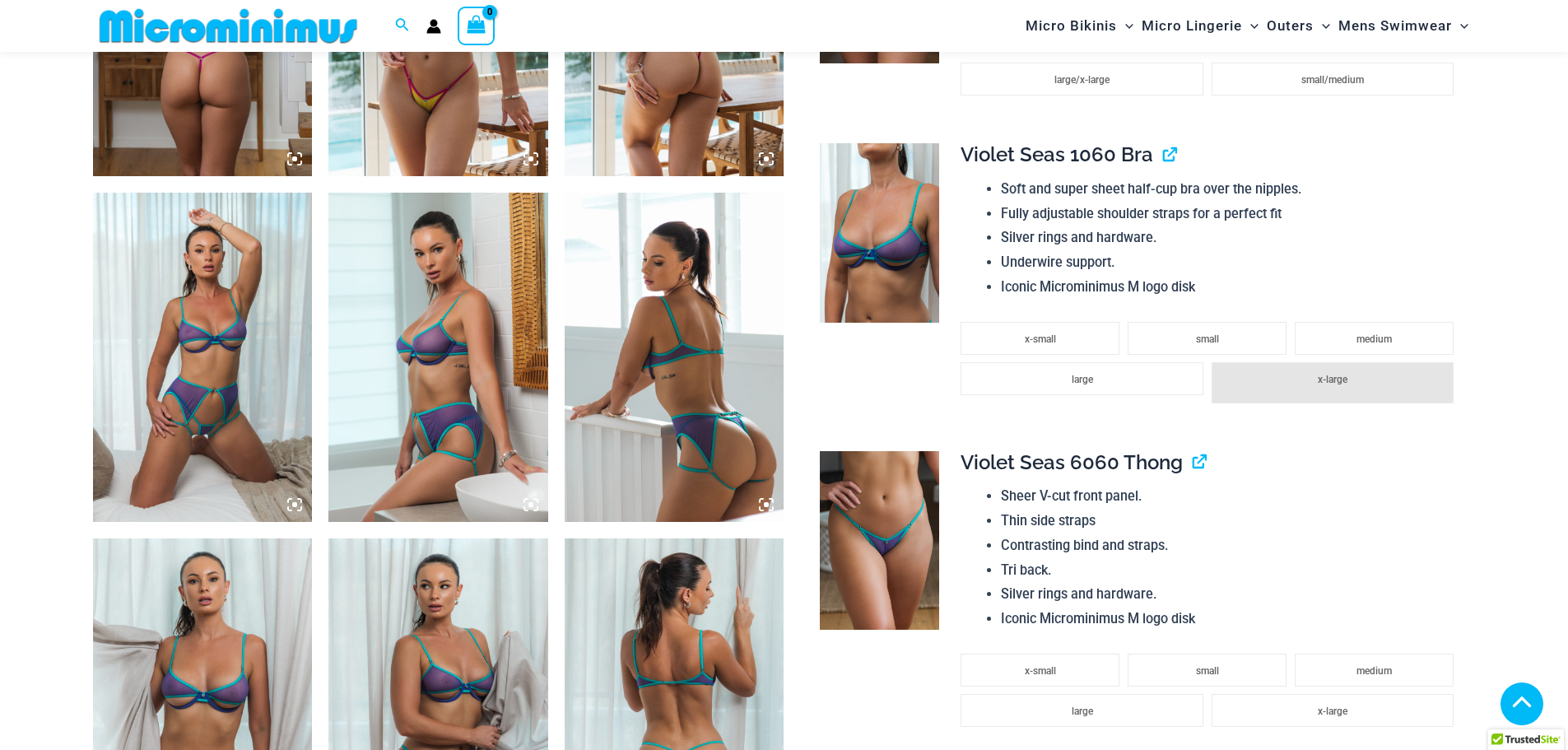
scroll to position [1713, 0]
